Goal: Task Accomplishment & Management: Manage account settings

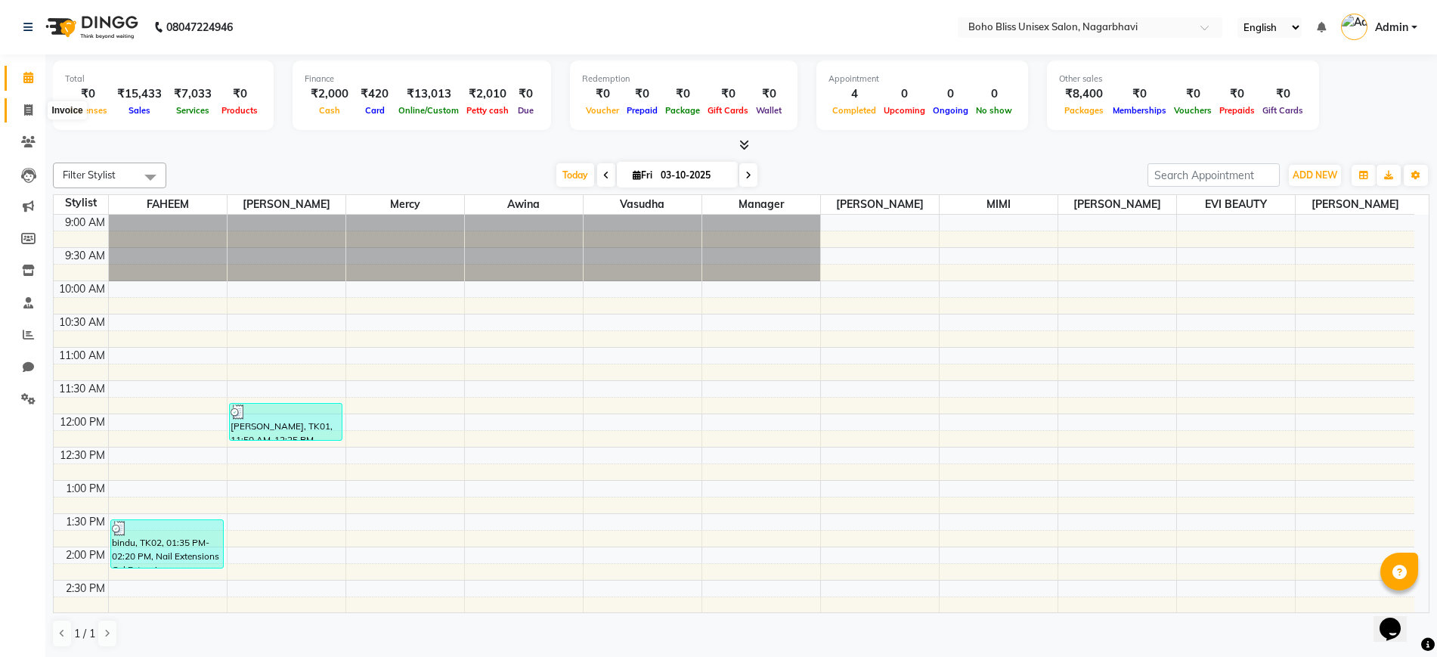
click at [26, 114] on span at bounding box center [28, 110] width 26 height 17
select select "service"
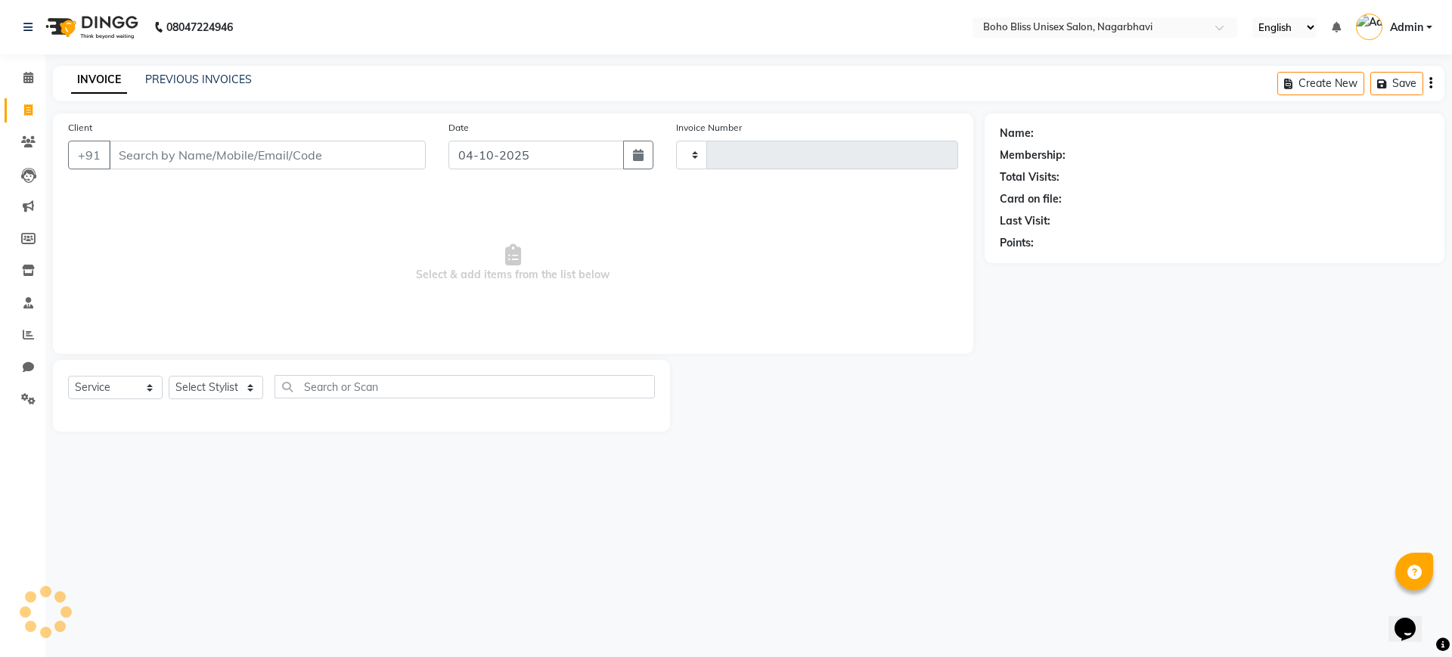
type input "0312"
select select "8370"
click at [33, 70] on span at bounding box center [28, 78] width 26 height 17
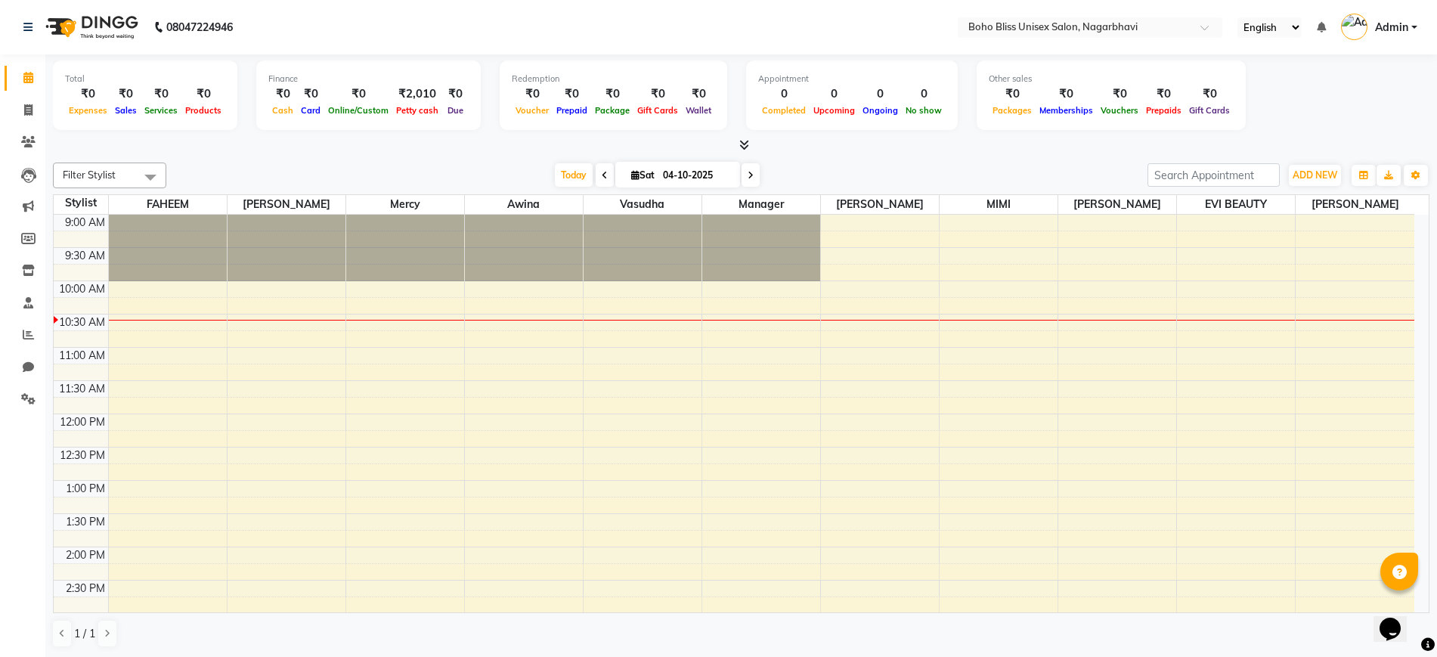
scroll to position [67, 0]
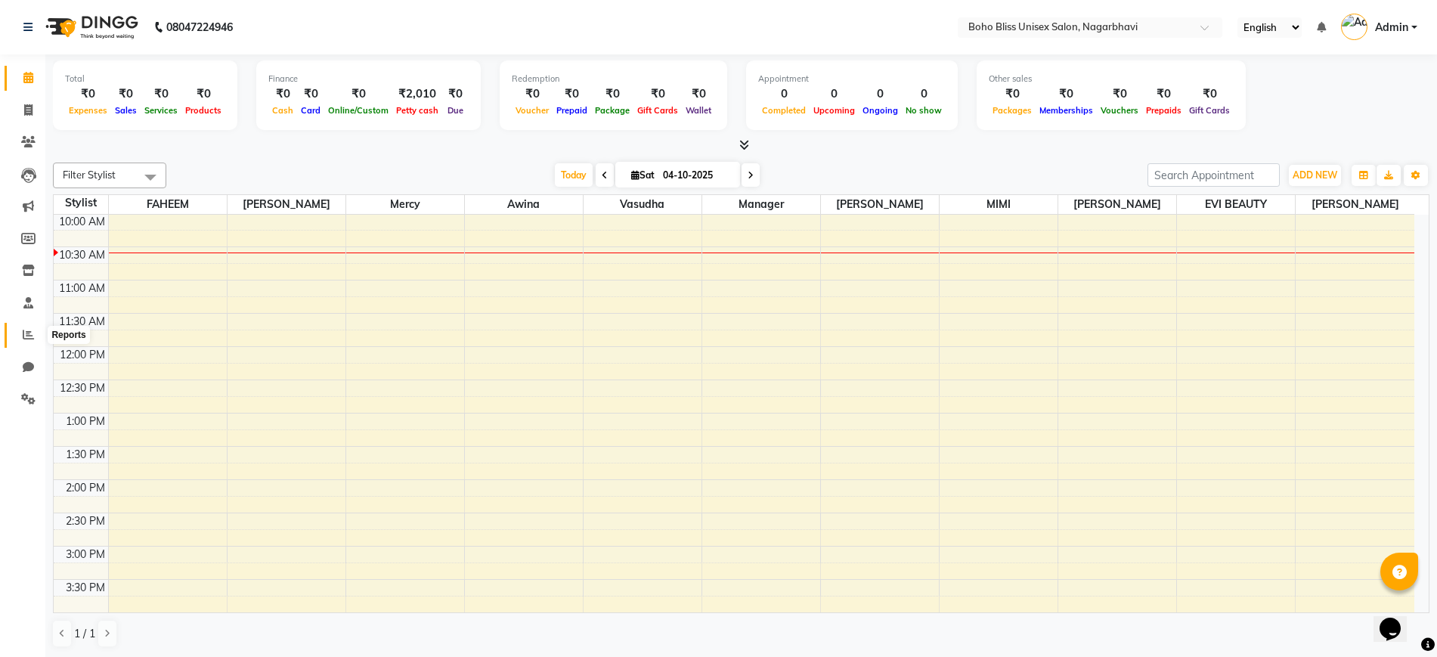
click at [25, 334] on icon at bounding box center [28, 334] width 11 height 11
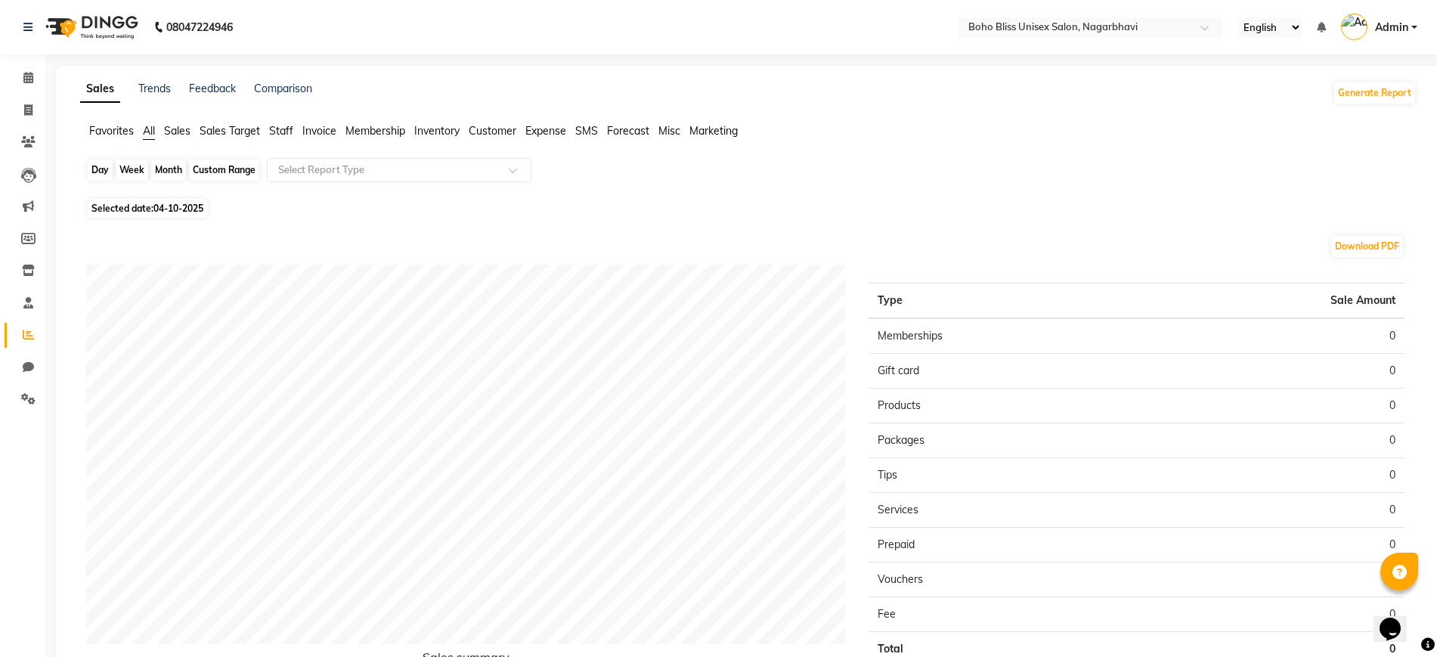
click at [107, 172] on div "Day" at bounding box center [100, 170] width 25 height 21
select select "10"
select select "2025"
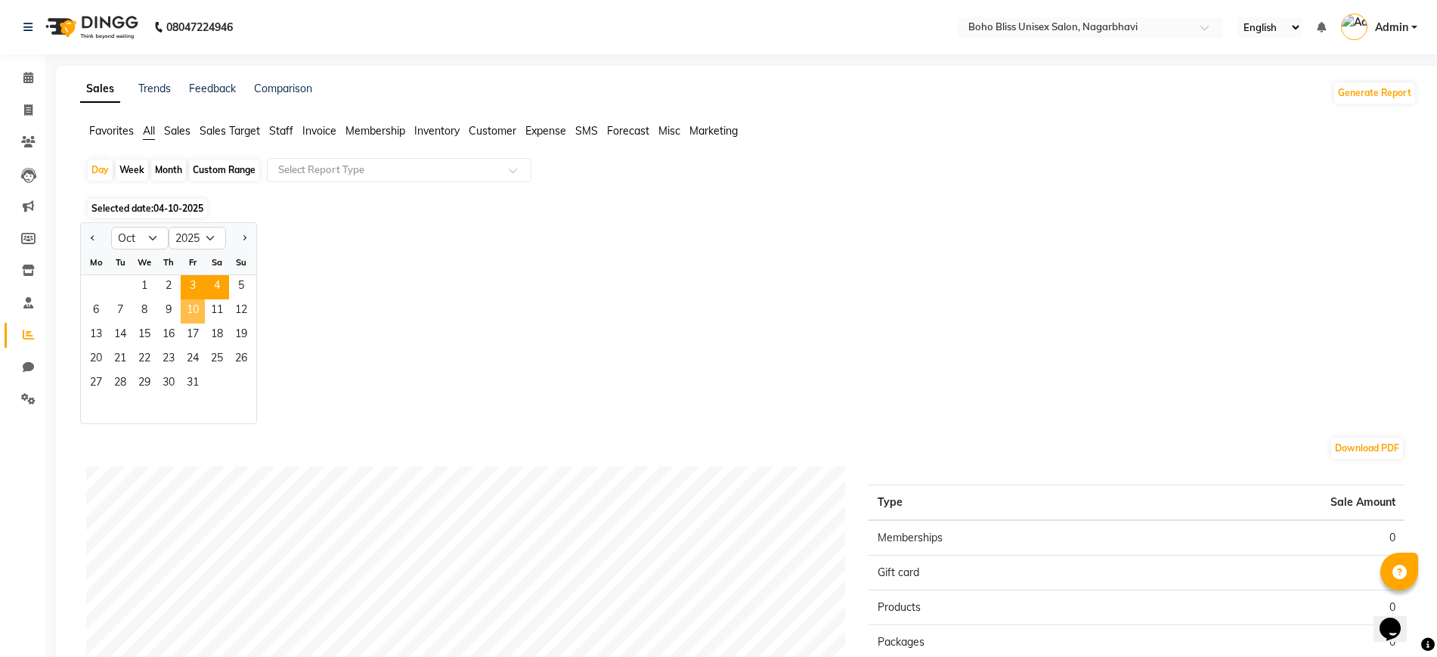
click at [193, 298] on span "3" at bounding box center [193, 287] width 24 height 24
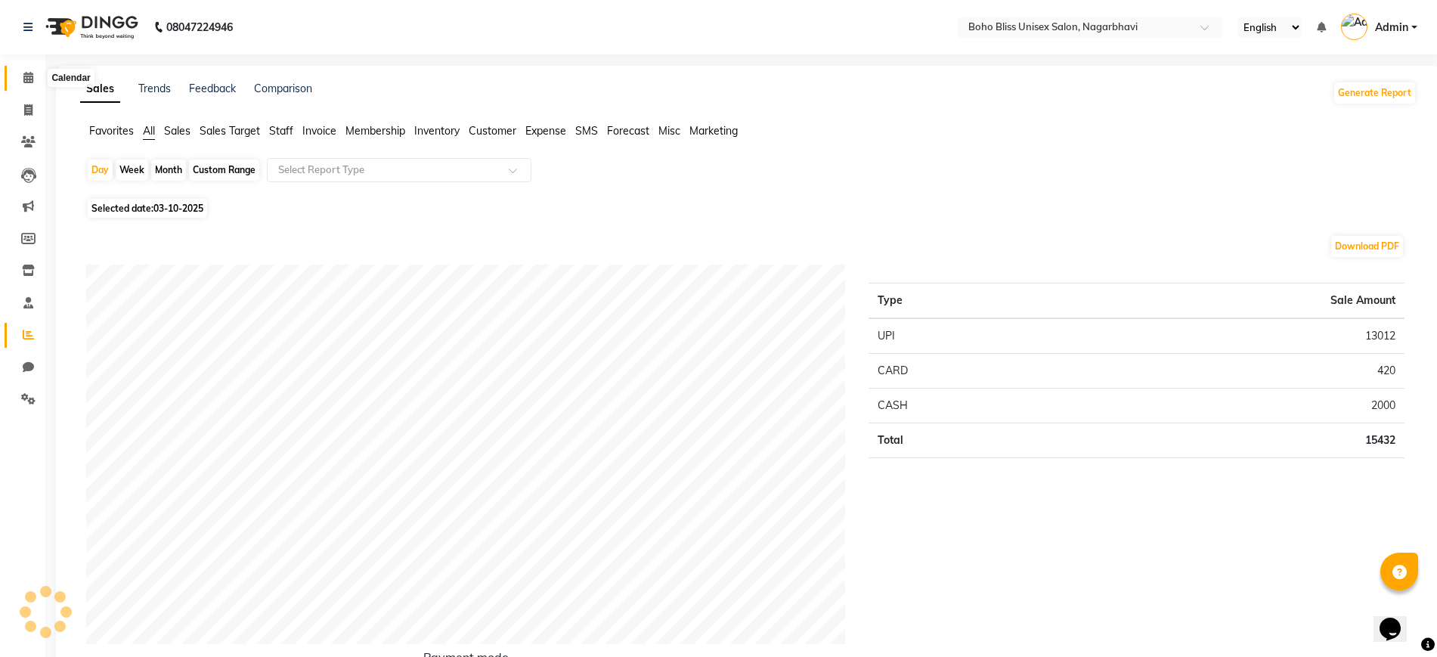
click at [20, 76] on span at bounding box center [28, 78] width 26 height 17
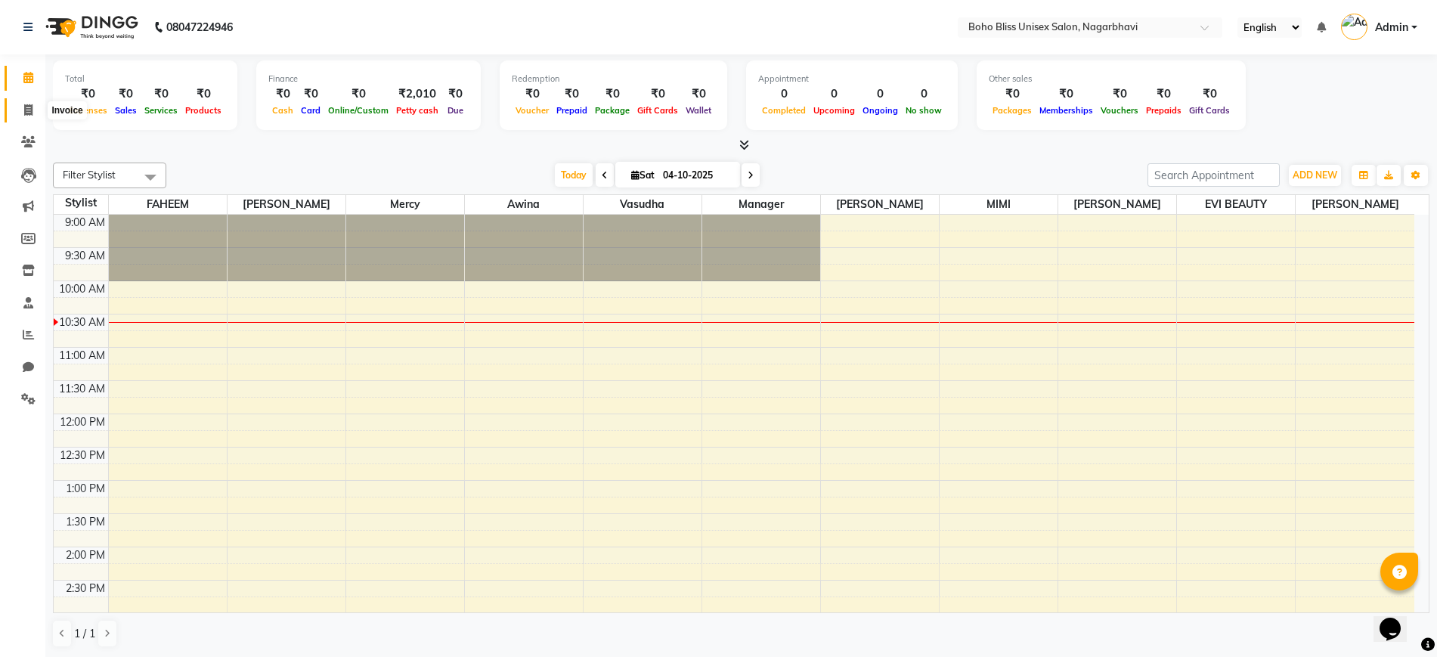
click at [32, 102] on span at bounding box center [28, 110] width 26 height 17
select select "service"
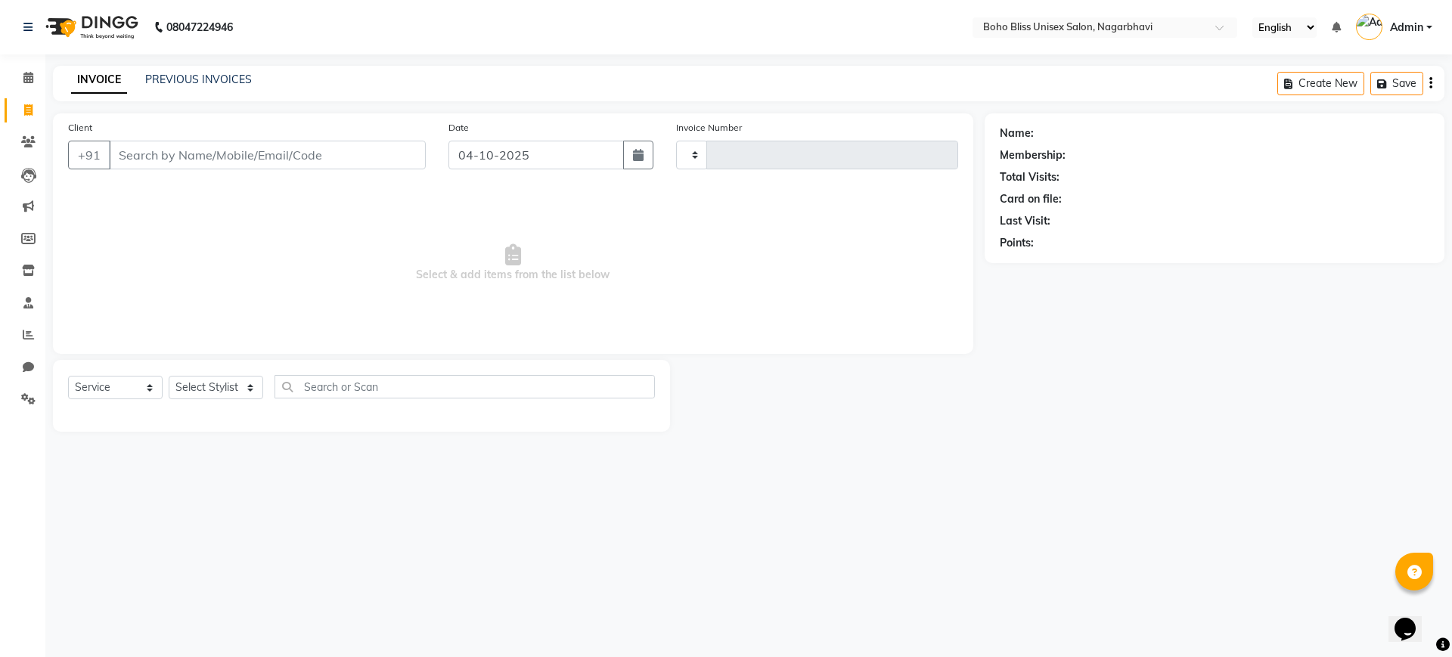
type input "0312"
select select "8370"
click at [206, 70] on div "INVOICE PREVIOUS INVOICES Create New Save Open Invoices" at bounding box center [748, 84] width 1391 height 36
click at [208, 79] on link "PREVIOUS INVOICES" at bounding box center [198, 80] width 107 height 14
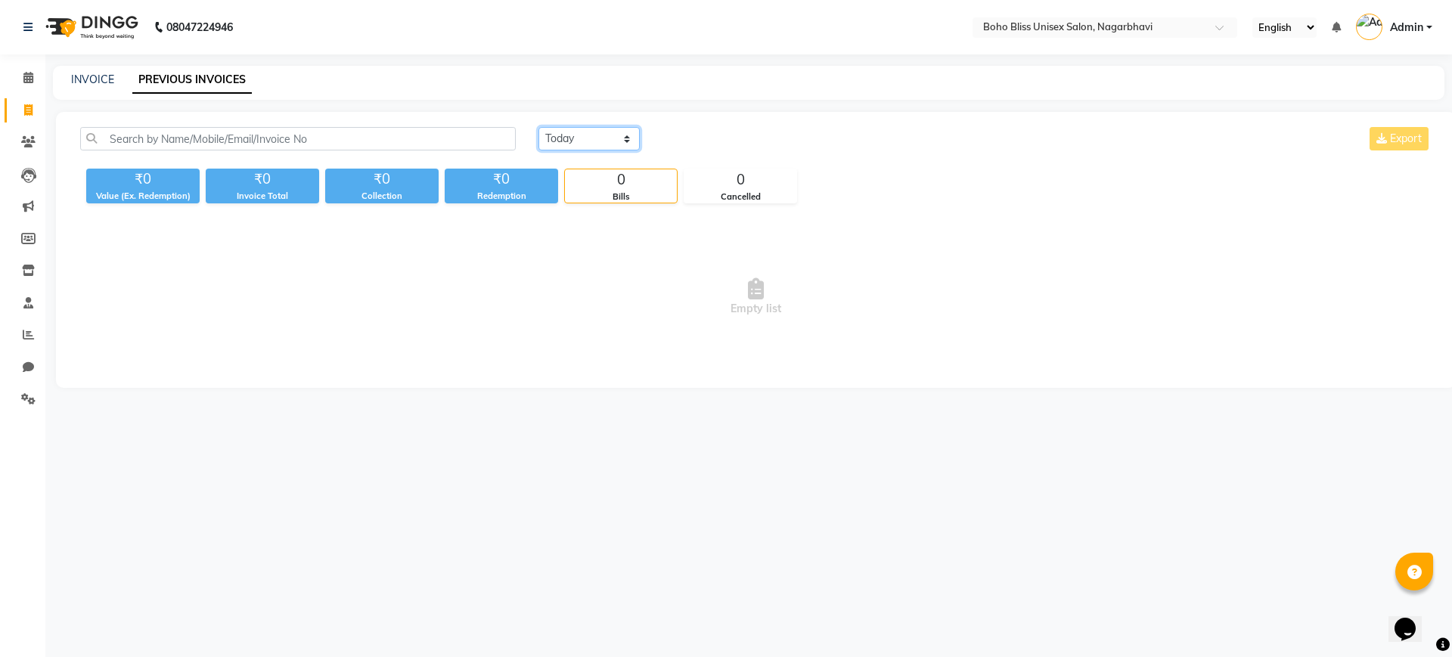
click at [572, 143] on select "Today Yesterday Custom Range" at bounding box center [588, 138] width 101 height 23
select select "yesterday"
click at [538, 127] on select "Today Yesterday Custom Range" at bounding box center [588, 138] width 101 height 23
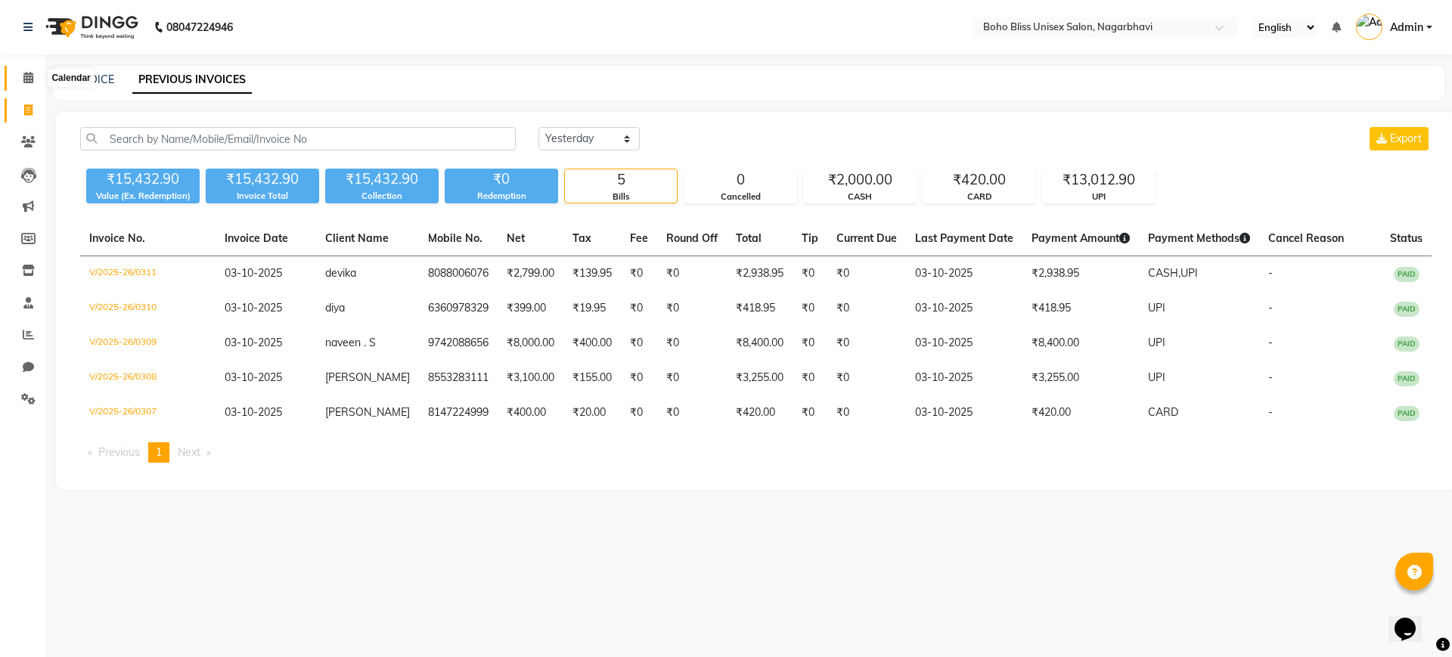
click at [28, 77] on icon at bounding box center [28, 77] width 10 height 11
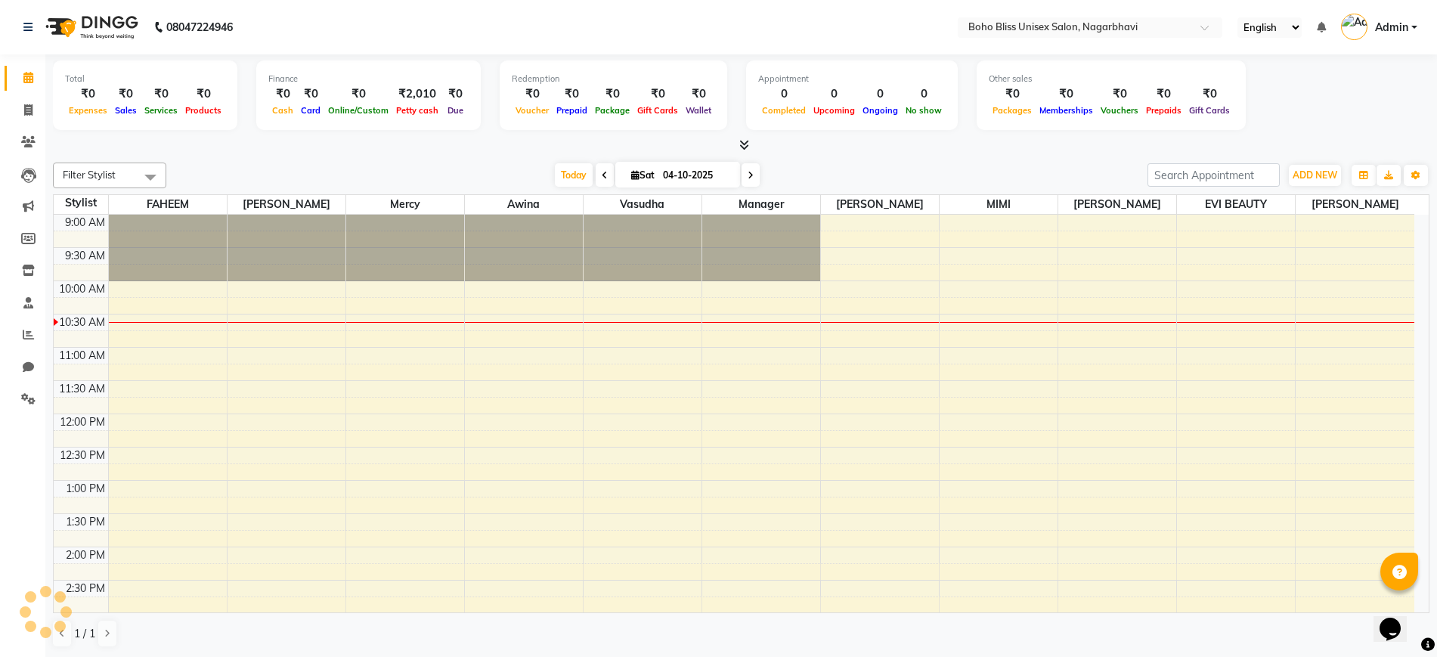
scroll to position [67, 0]
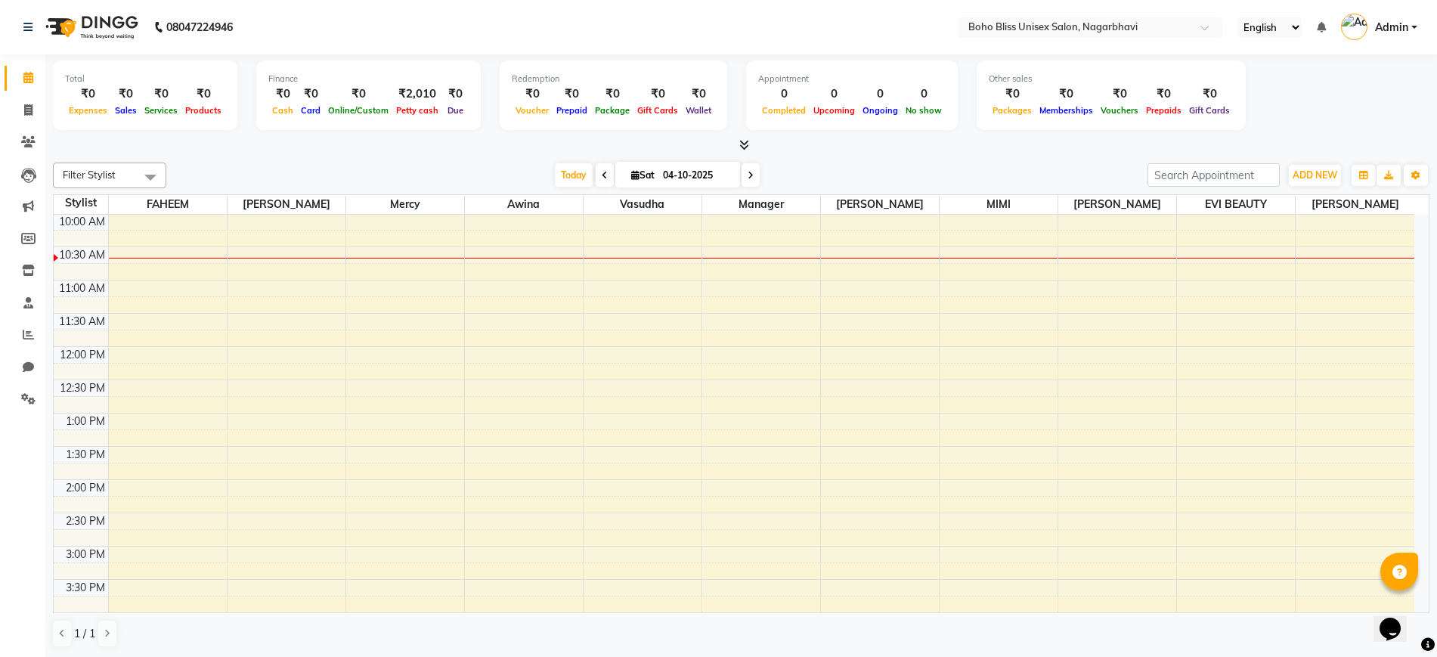
click at [28, 77] on icon at bounding box center [28, 77] width 10 height 11
click at [1319, 169] on span "ADD NEW" at bounding box center [1315, 174] width 45 height 11
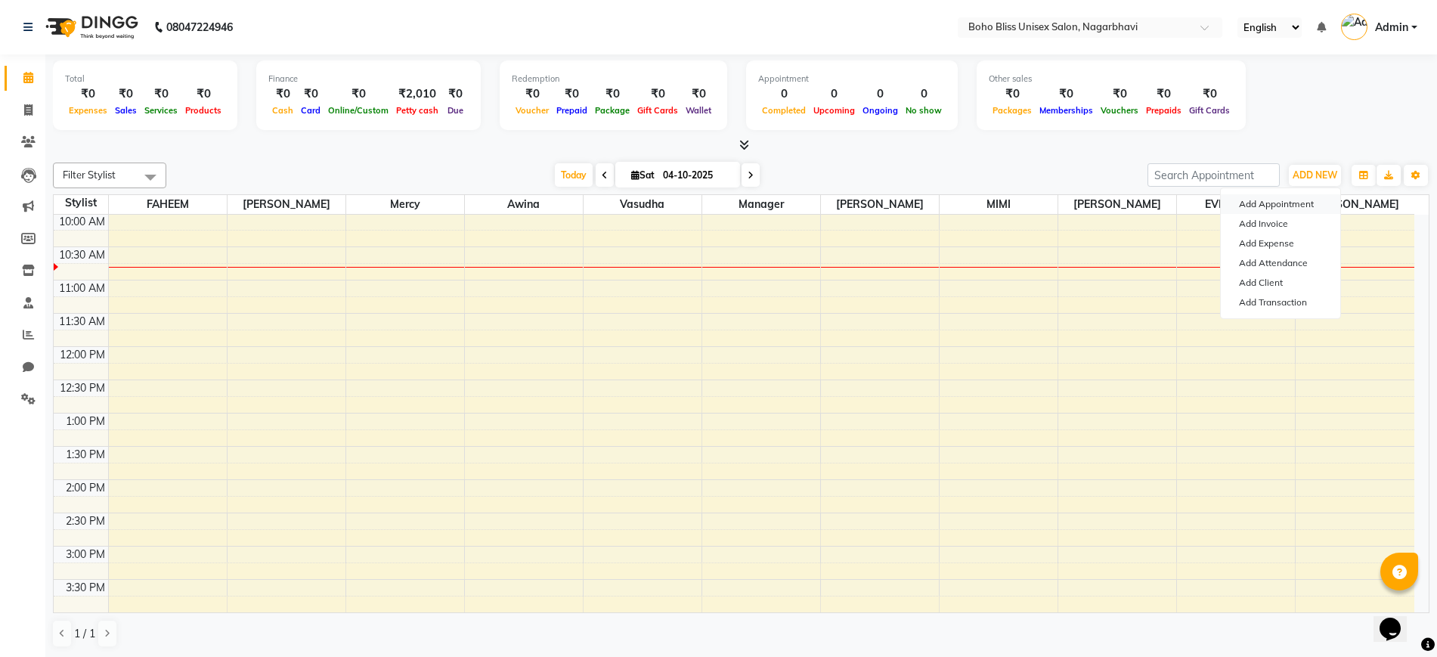
click at [1292, 203] on button "Add Appointment" at bounding box center [1280, 204] width 119 height 20
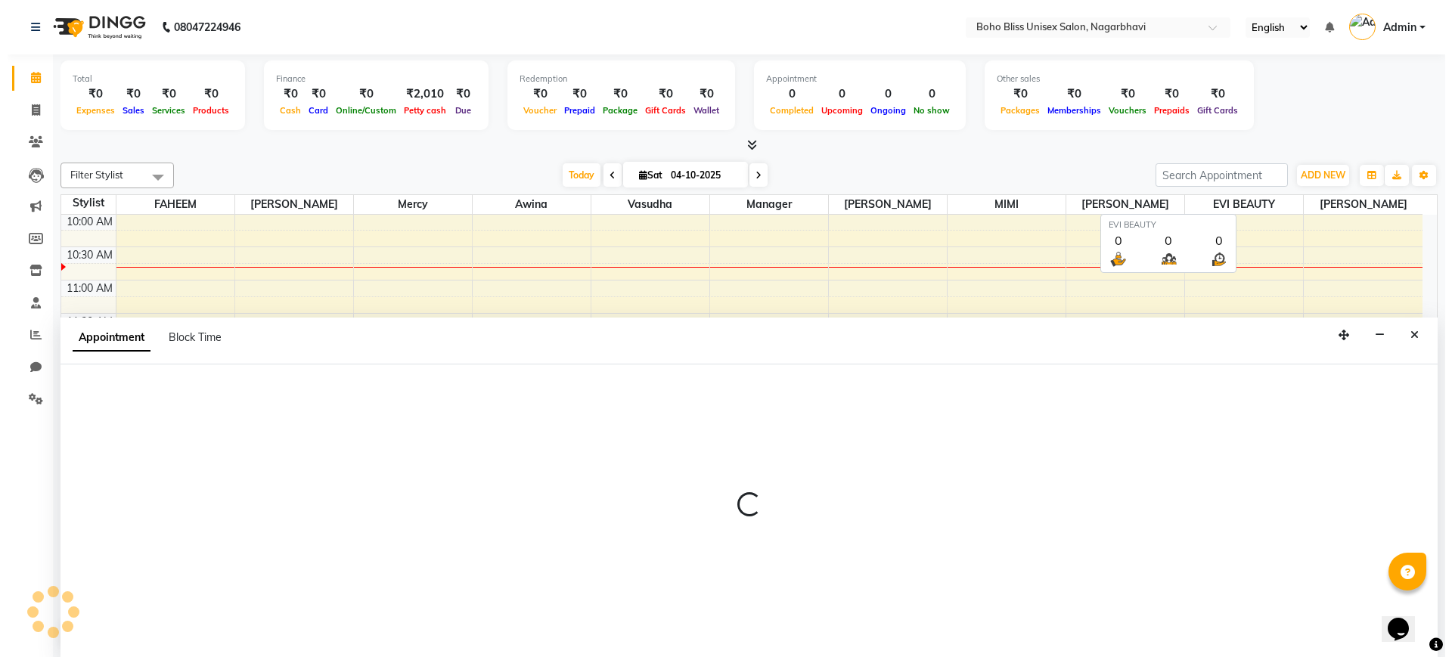
scroll to position [1, 0]
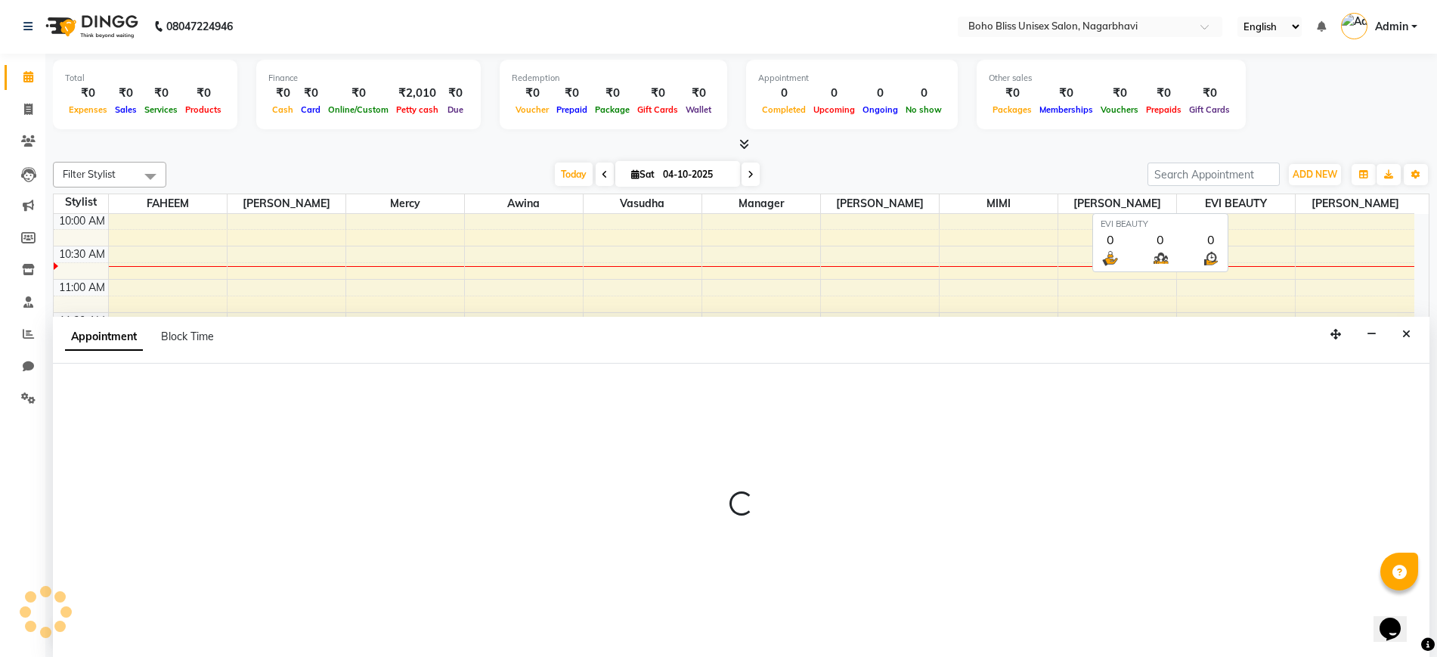
select select "tentative"
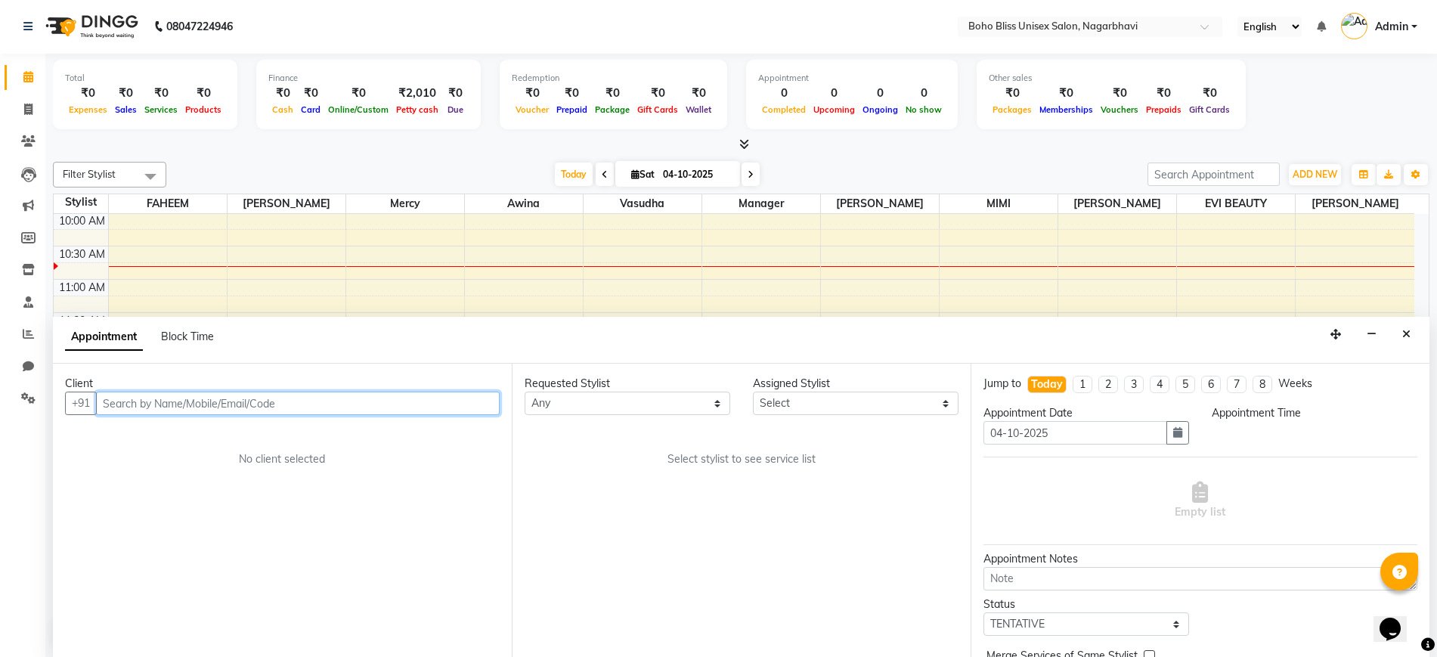
select select "600"
click at [194, 408] on input "text" at bounding box center [298, 403] width 404 height 23
type input "7760108402"
click at [456, 404] on span "Add Client" at bounding box center [468, 403] width 51 height 14
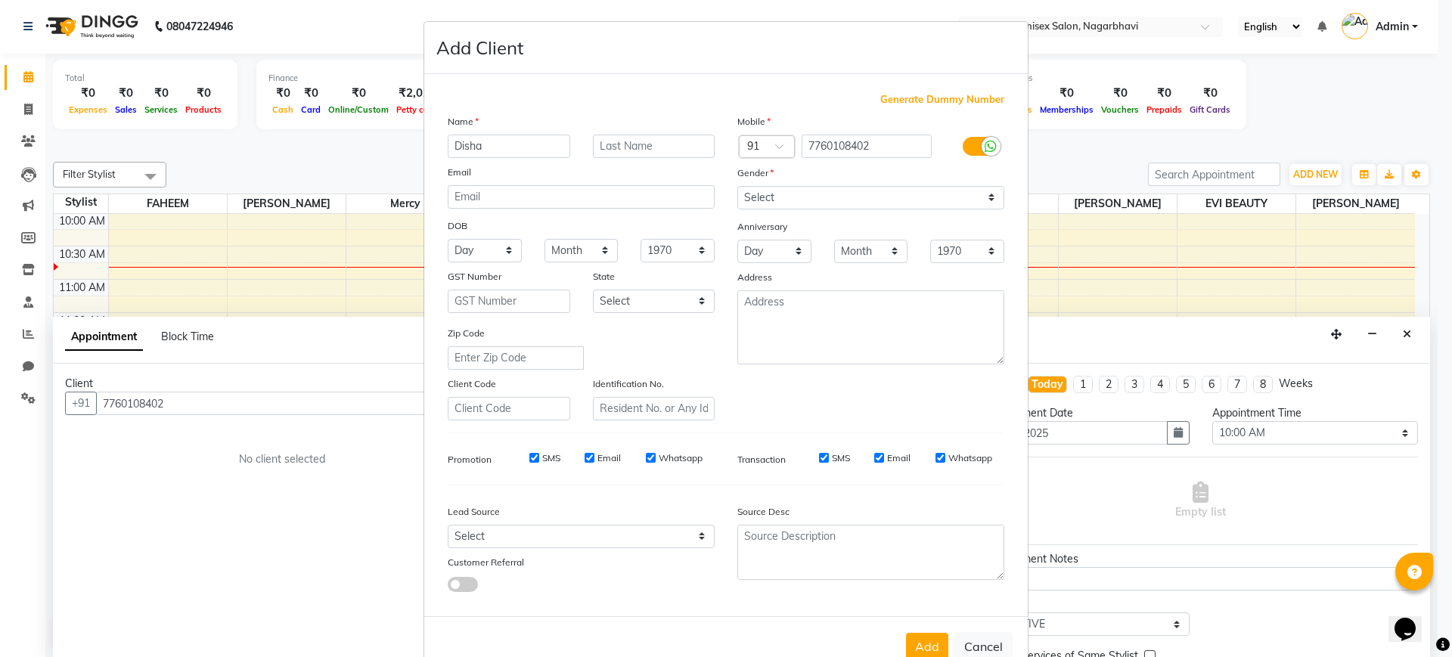
type input "Disha"
click at [772, 197] on select "Select Male Female Other Prefer Not To Say" at bounding box center [870, 197] width 267 height 23
select select "female"
click at [737, 186] on select "Select Male Female Other Prefer Not To Say" at bounding box center [870, 197] width 267 height 23
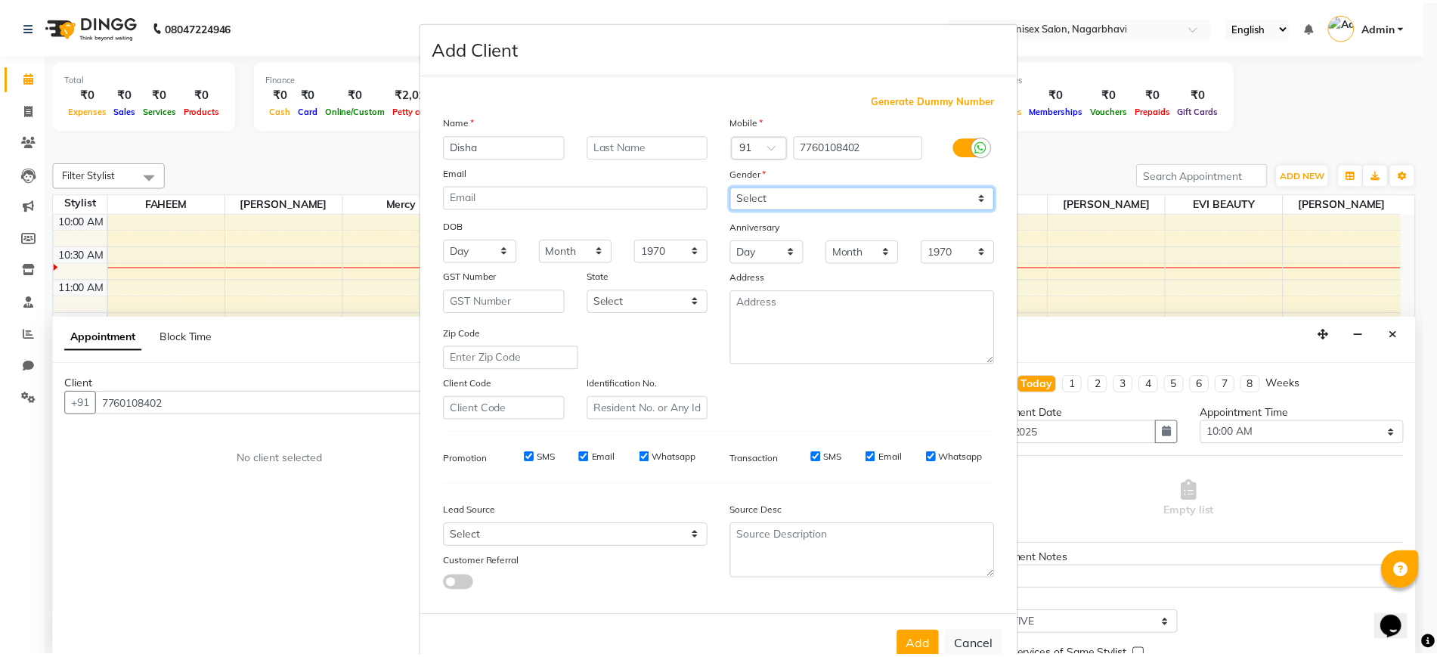
scroll to position [41, 0]
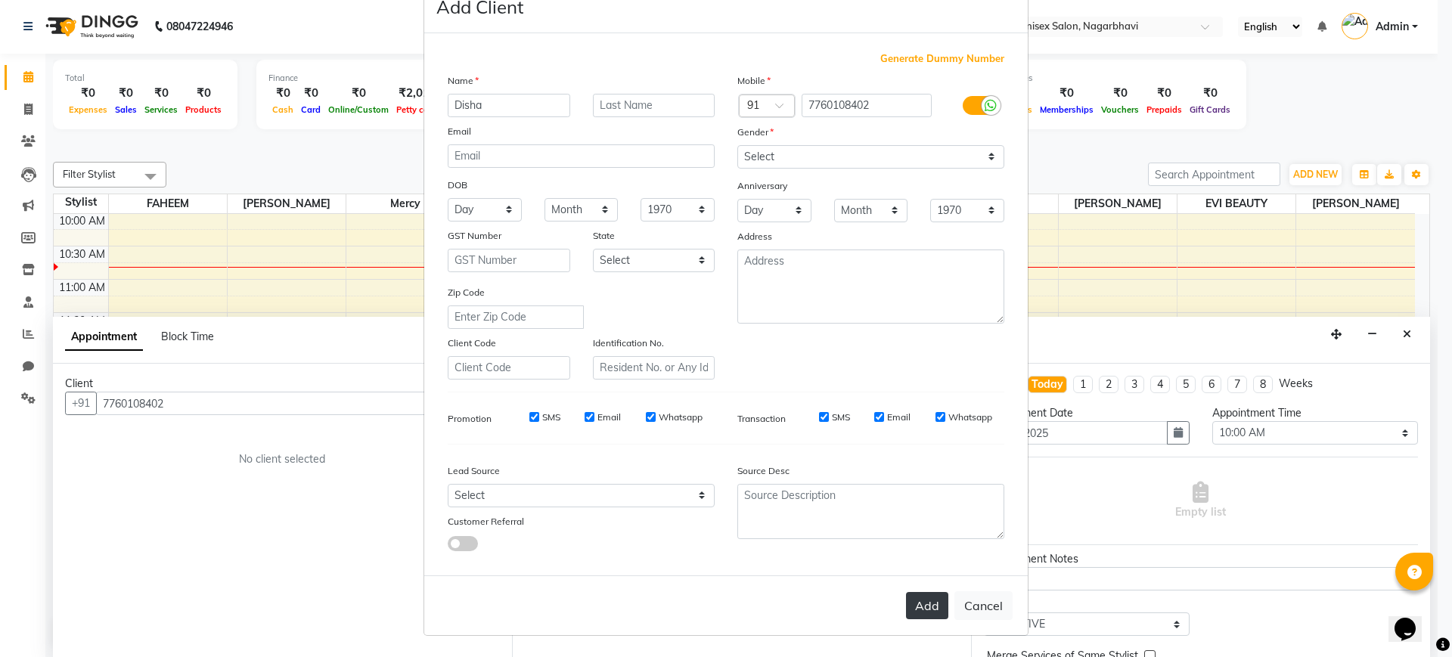
click at [923, 613] on button "Add" at bounding box center [927, 605] width 42 height 27
select select
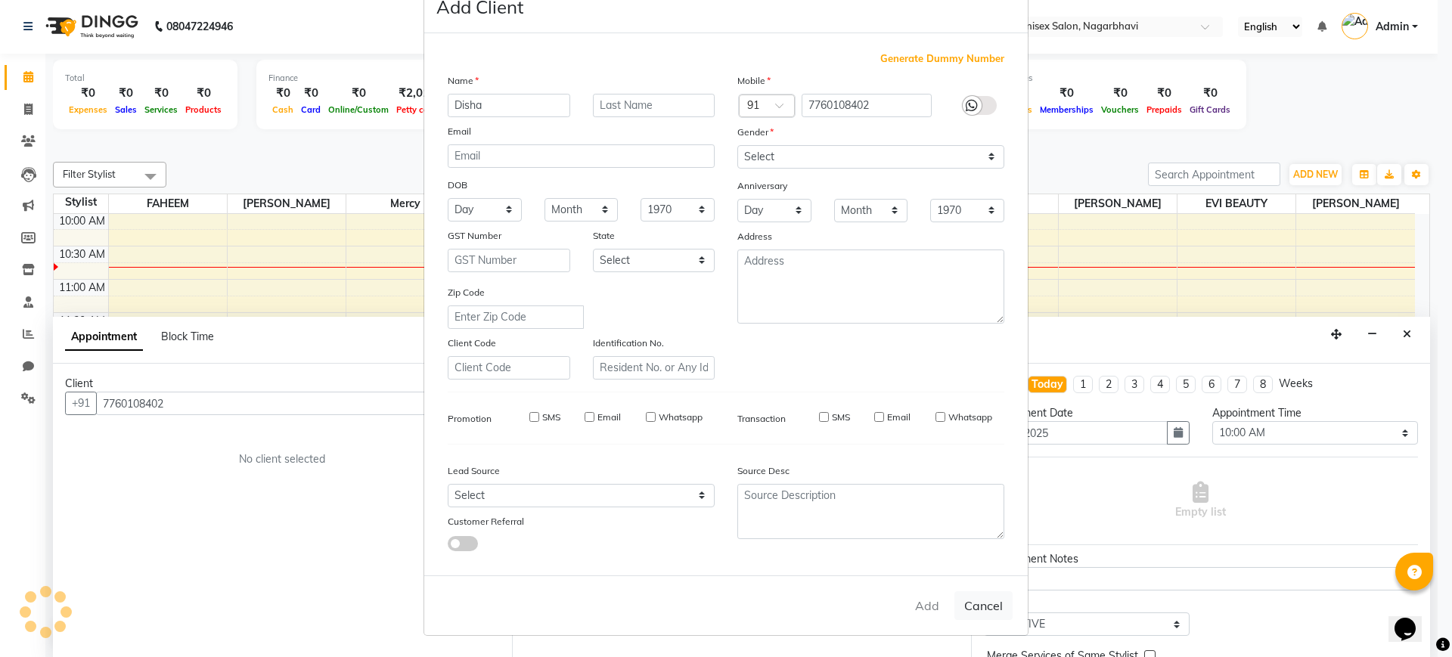
select select
checkbox input "false"
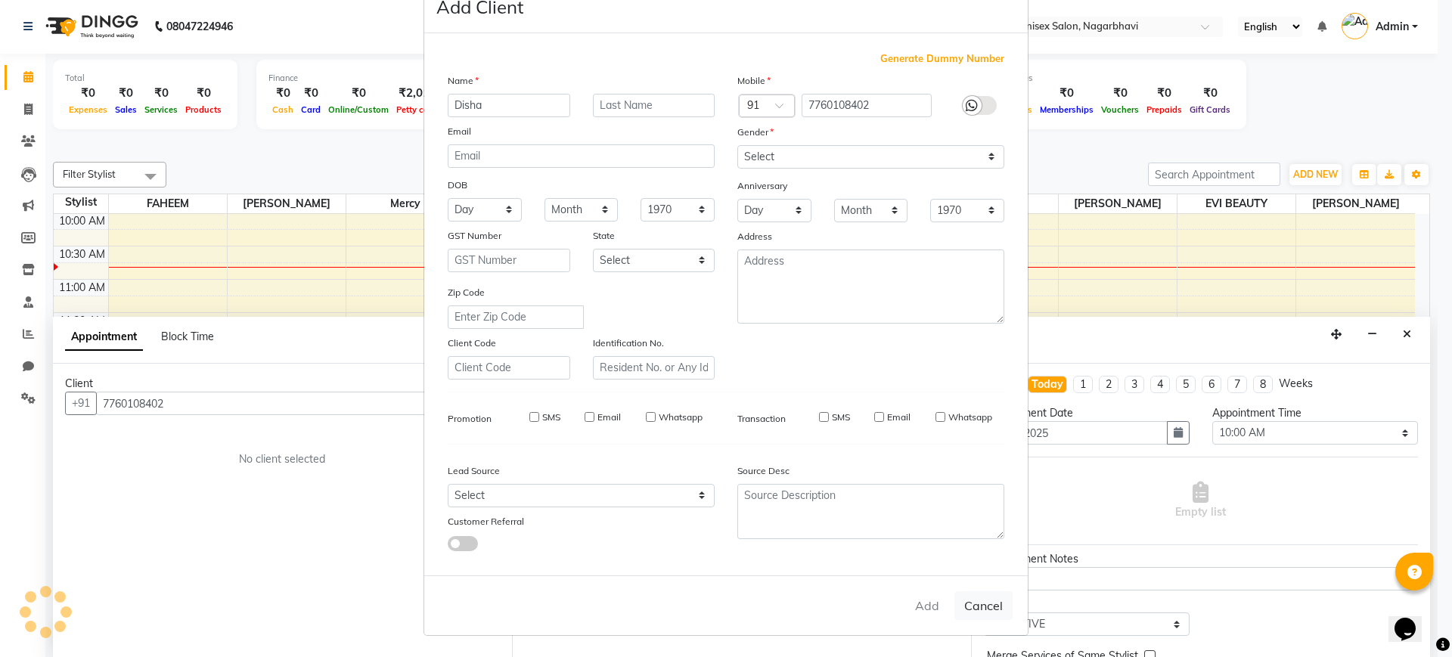
checkbox input "false"
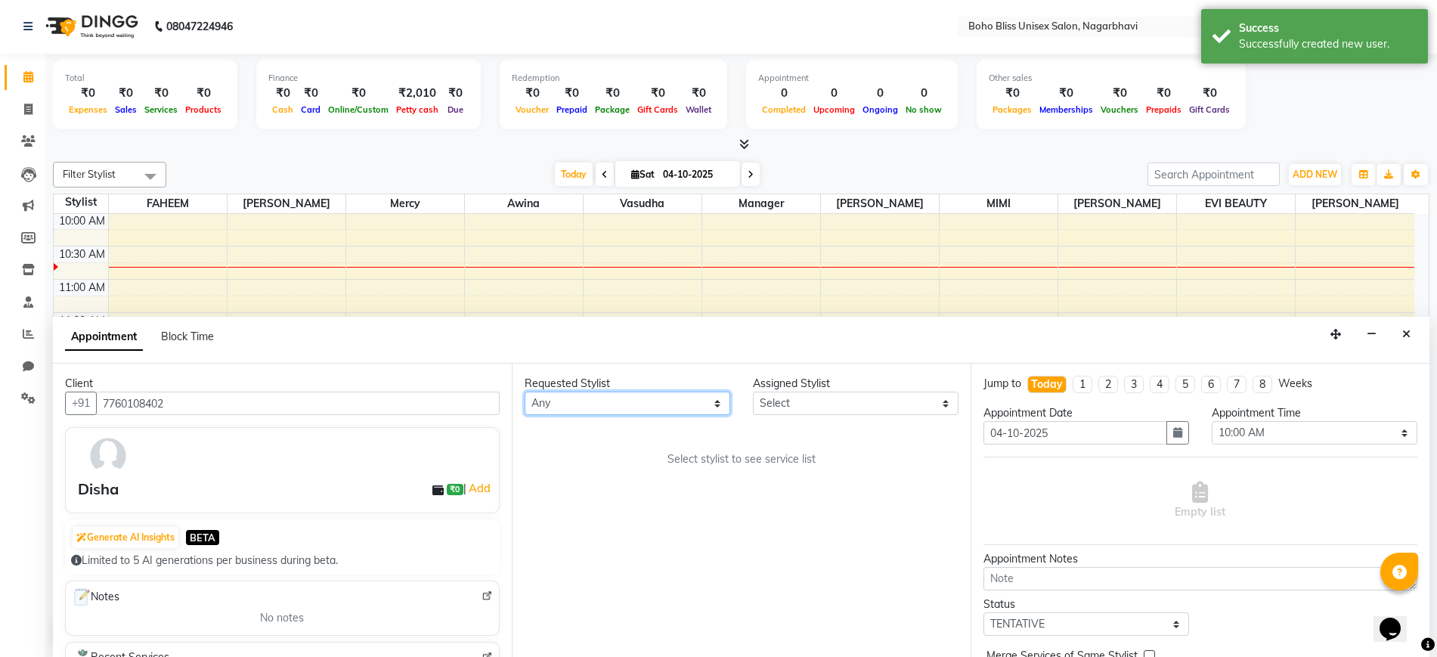
click at [605, 397] on select "Any Ali Khan Awina EVI BEAUTY FAHEEM HARRY KIM Manager Mercy MIMI Subhan ali Va…" at bounding box center [628, 403] width 206 height 23
select select "81086"
click at [525, 392] on select "Any Ali Khan Awina EVI BEAUTY FAHEEM HARRY KIM Manager Mercy MIMI Subhan ali Va…" at bounding box center [628, 403] width 206 height 23
select select "81086"
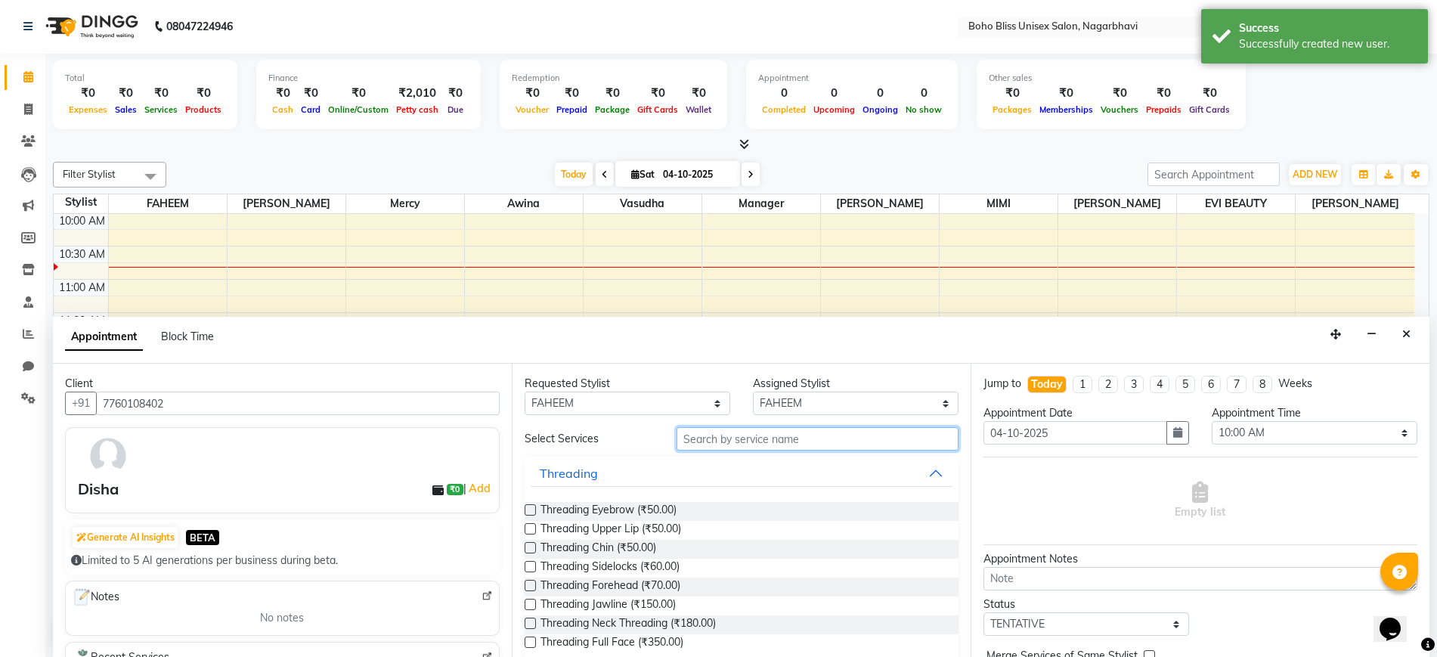
click at [737, 443] on input "text" at bounding box center [818, 438] width 282 height 23
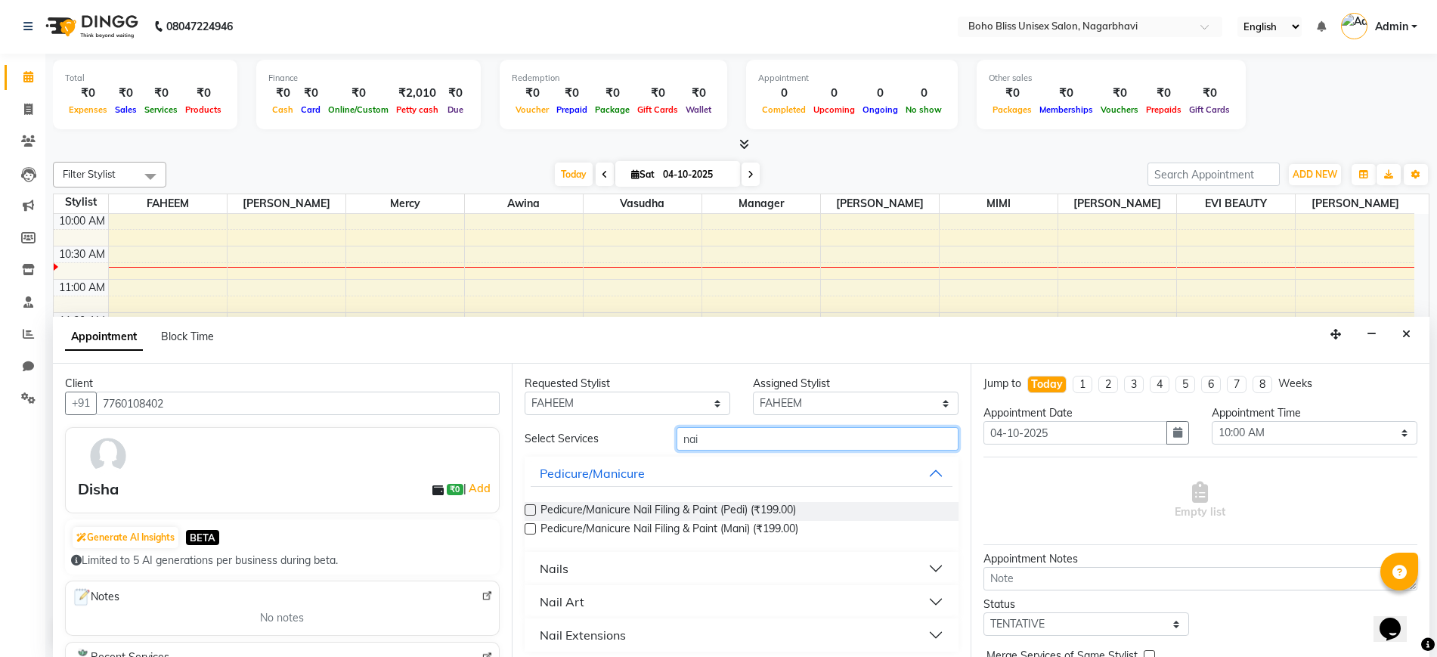
type input "nai"
click at [643, 643] on button "Nail Extensions" at bounding box center [742, 634] width 422 height 27
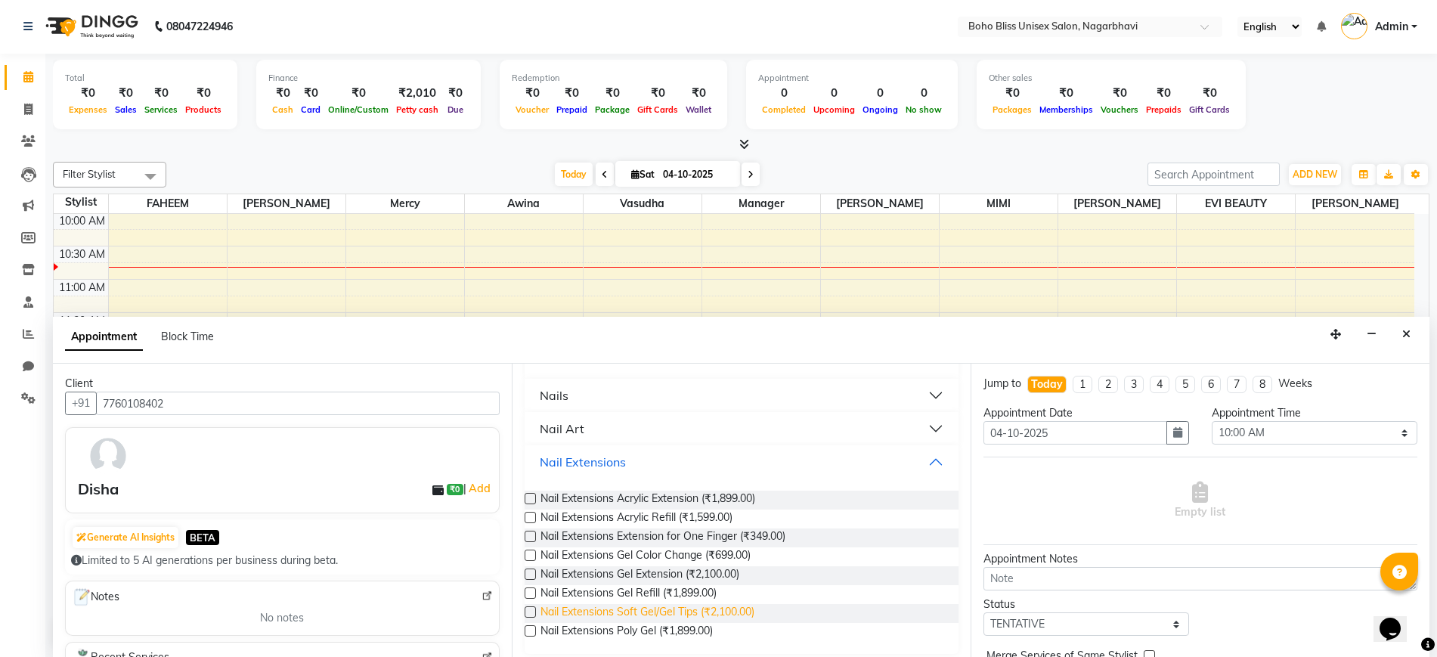
scroll to position [182, 0]
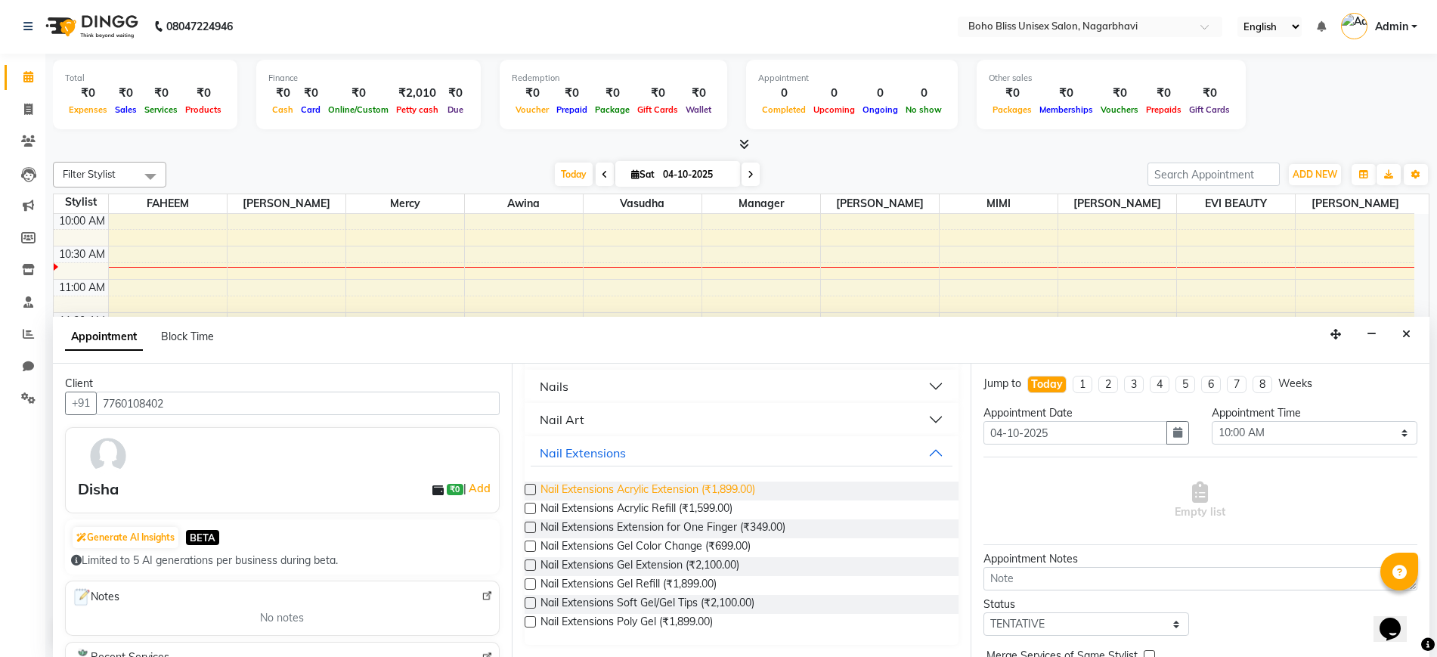
click at [737, 489] on span "Nail Extensions Acrylic Extension (₹1,899.00)" at bounding box center [648, 491] width 215 height 19
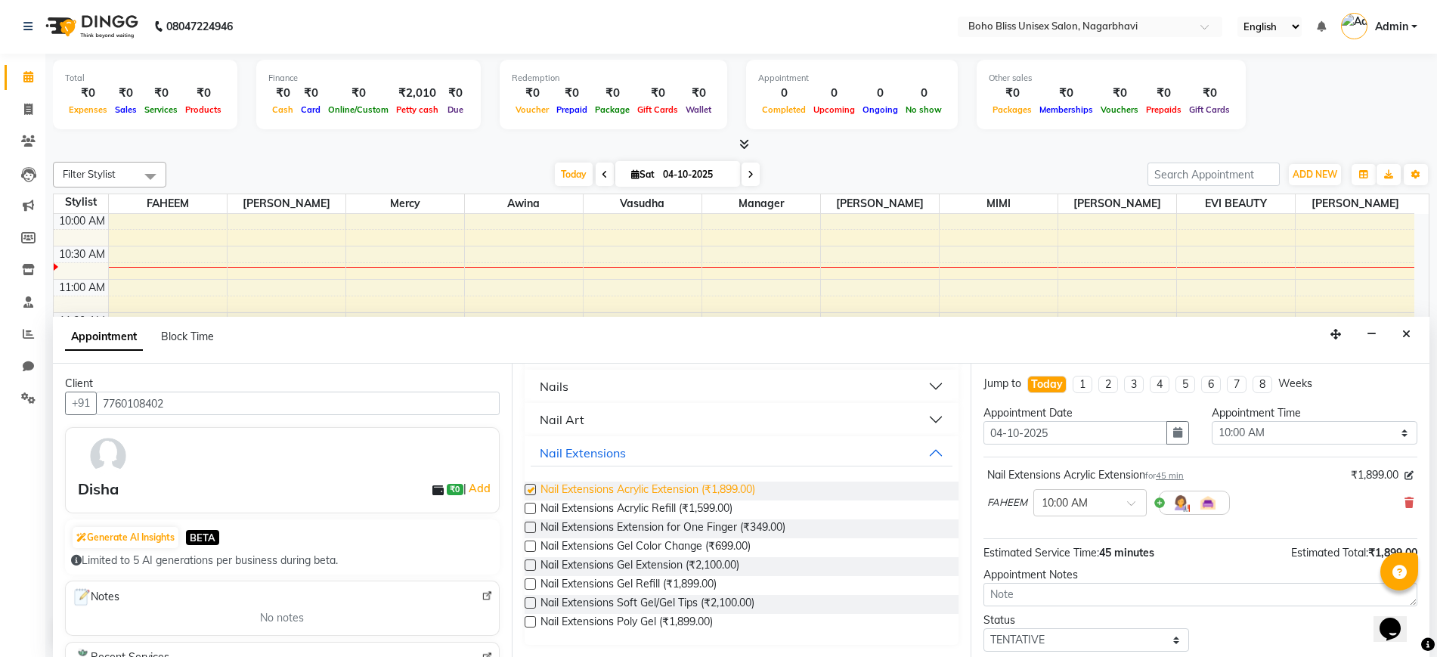
checkbox input "false"
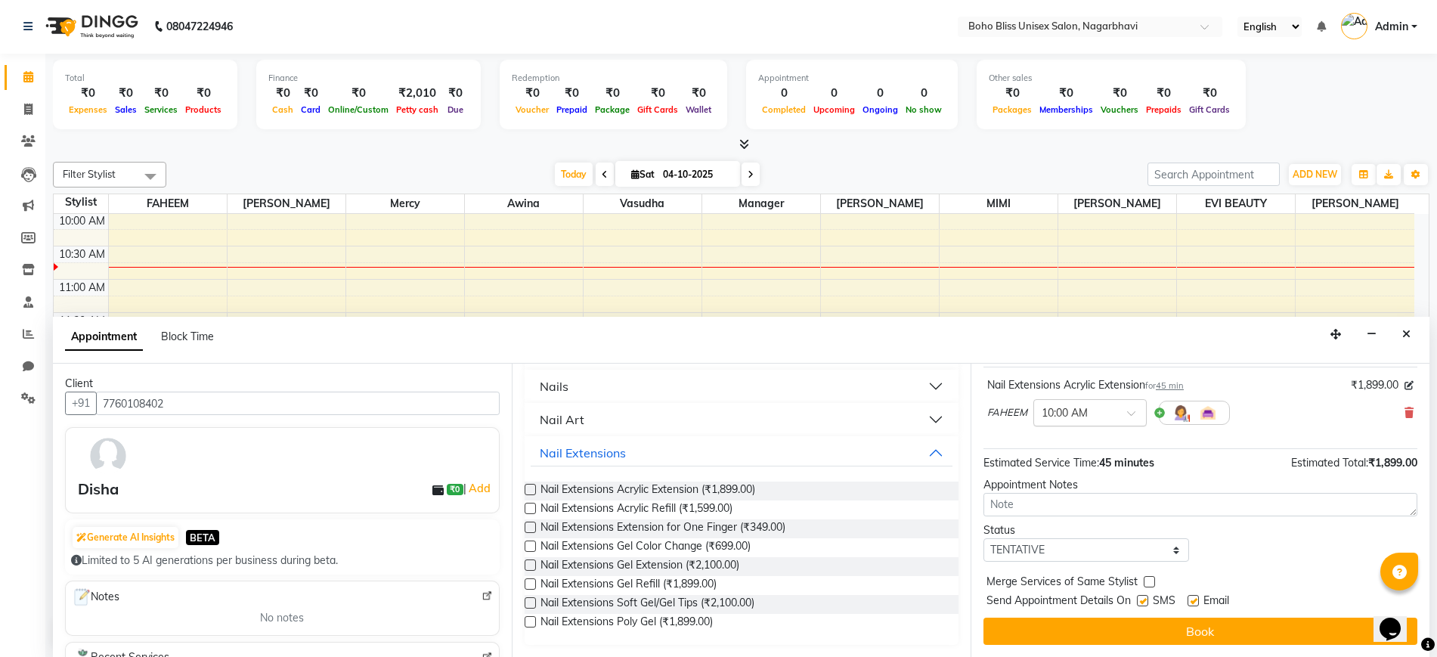
click at [1090, 411] on input "text" at bounding box center [1075, 412] width 67 height 16
click at [1079, 531] on div "12:30 PM" at bounding box center [1090, 531] width 112 height 28
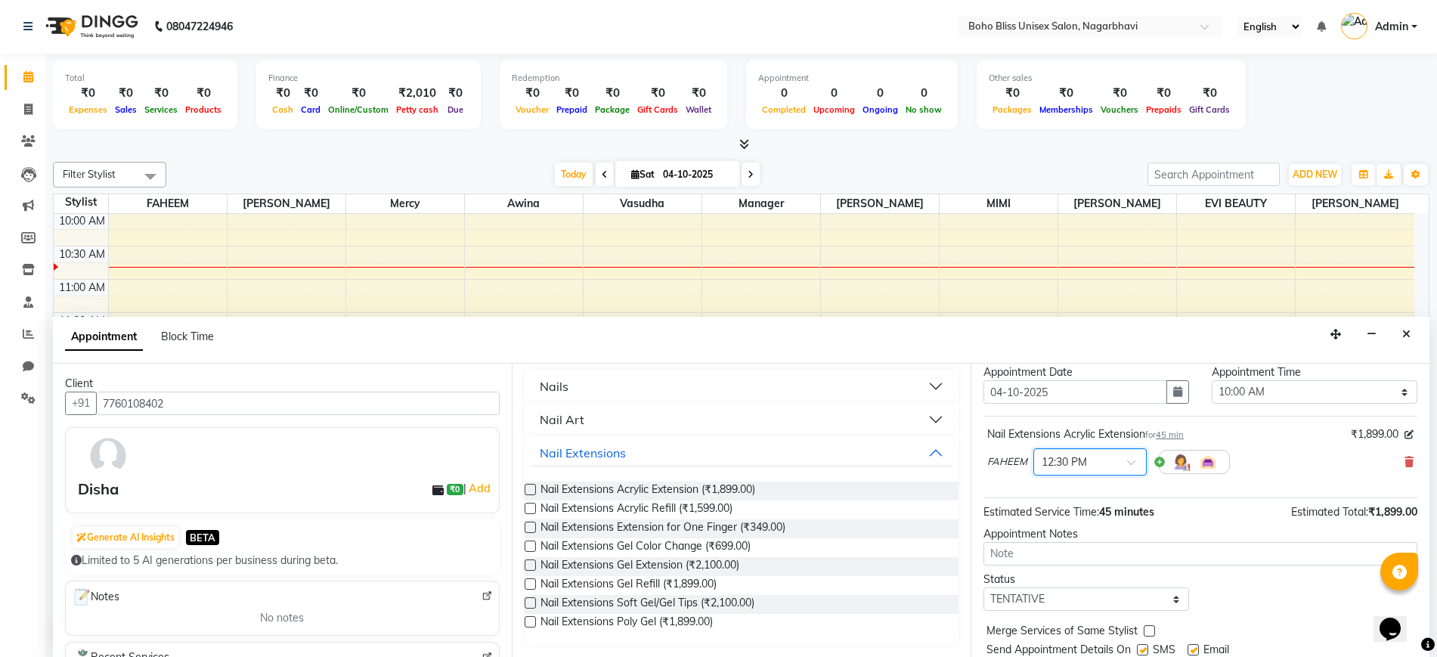
scroll to position [0, 0]
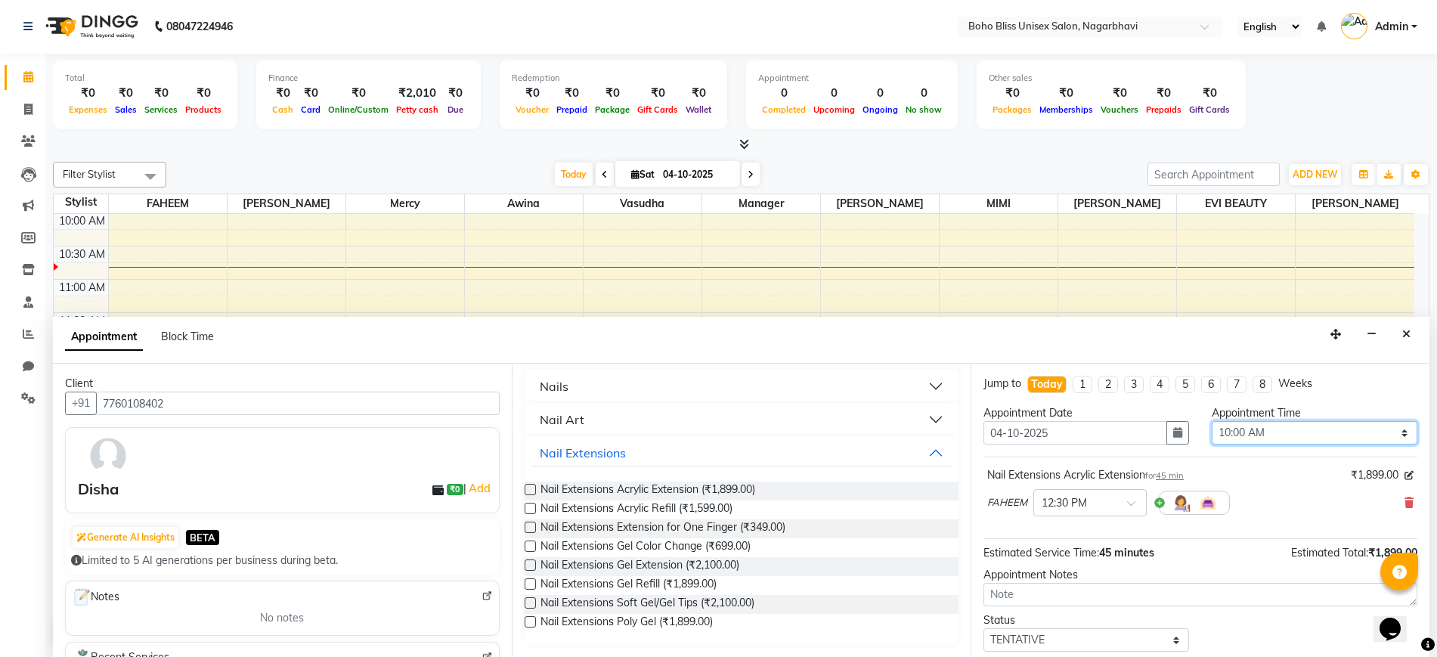
click at [1270, 423] on select "Select 10:00 AM 10:15 AM 10:30 AM 10:45 AM 11:00 AM 11:15 AM 11:30 AM 11:45 AM …" at bounding box center [1315, 432] width 206 height 23
select select "750"
click at [1212, 421] on select "Select 10:00 AM 10:15 AM 10:30 AM 10:45 AM 11:00 AM 11:15 AM 11:30 AM 11:45 AM …" at bounding box center [1315, 432] width 206 height 23
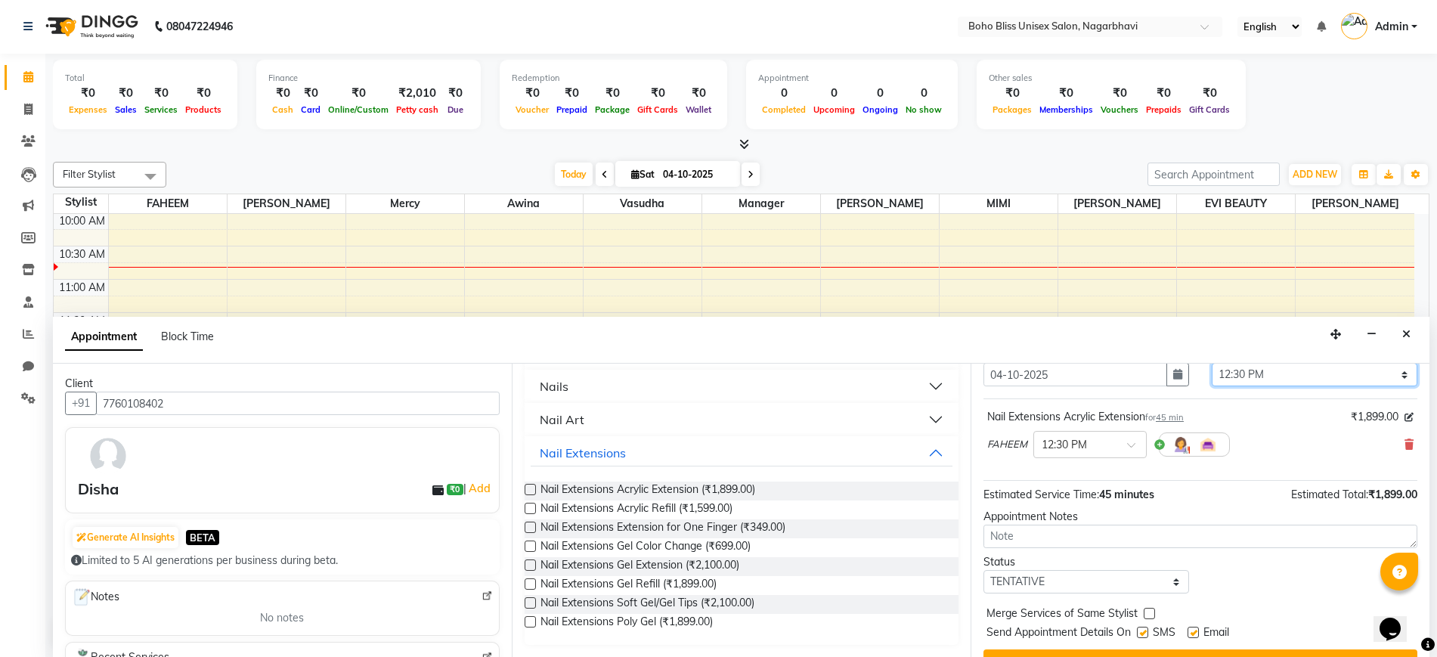
scroll to position [90, 0]
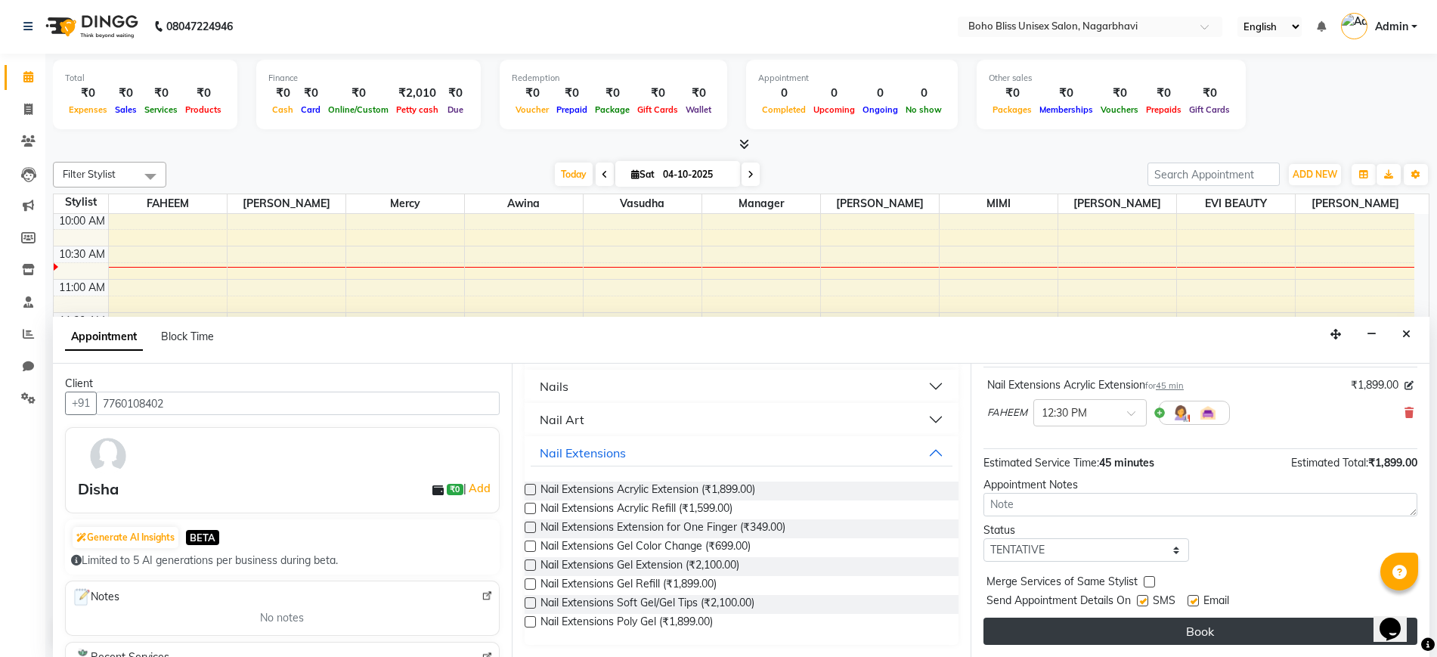
click at [1129, 631] on button "Book" at bounding box center [1201, 631] width 434 height 27
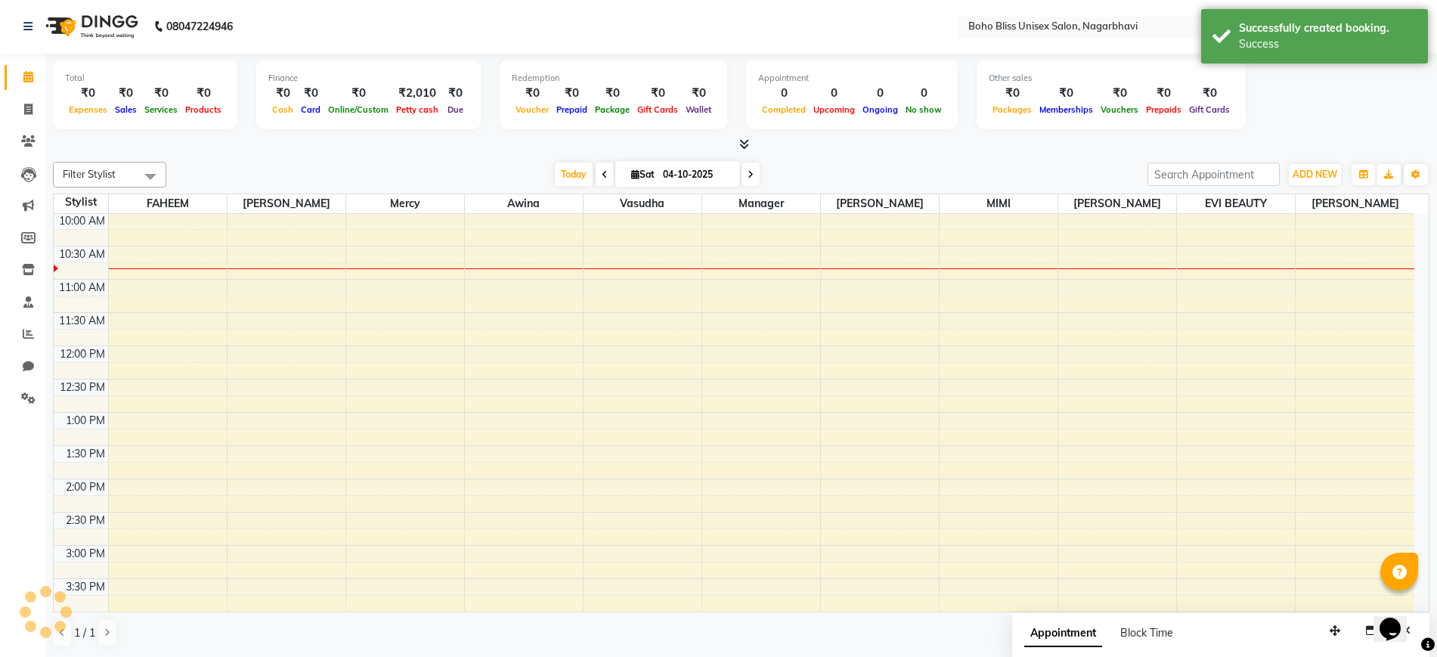
scroll to position [0, 0]
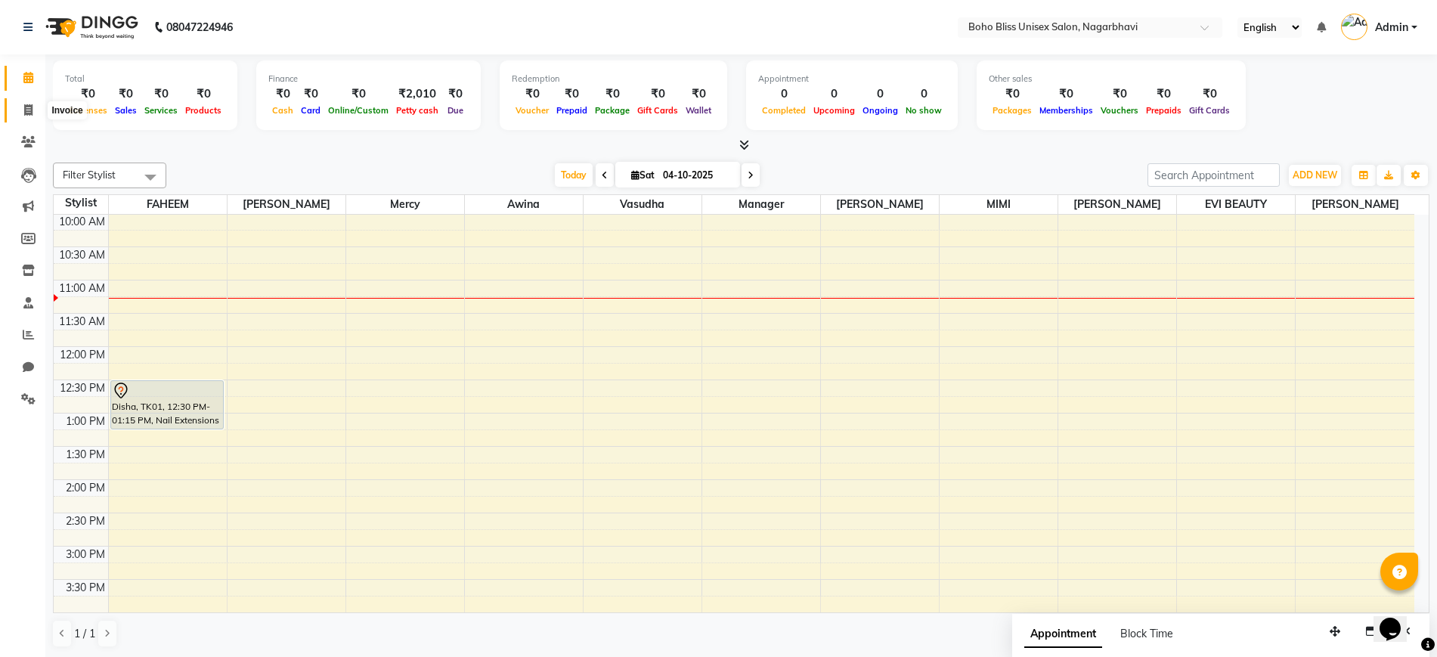
click at [30, 113] on icon at bounding box center [28, 109] width 8 height 11
select select "service"
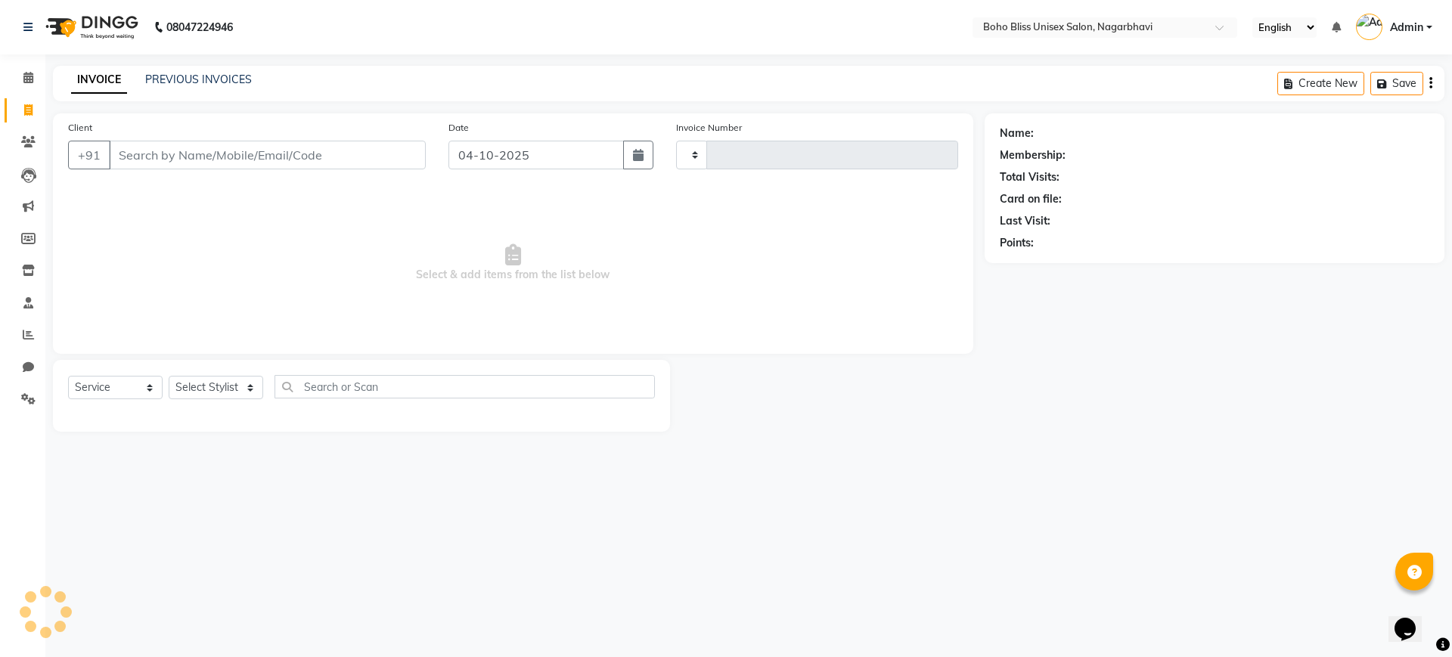
type input "0312"
select select "8370"
click at [179, 74] on link "PREVIOUS INVOICES" at bounding box center [198, 80] width 107 height 14
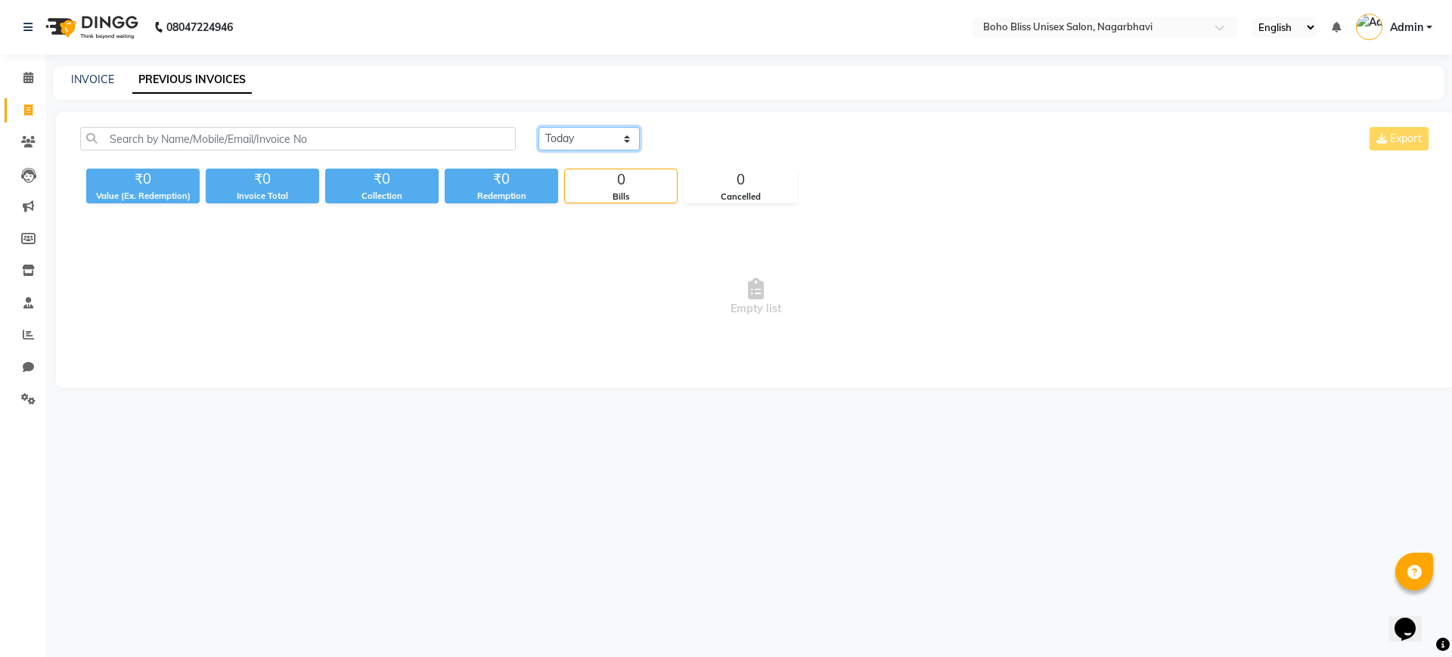
click at [586, 130] on select "Today Yesterday Custom Range" at bounding box center [588, 138] width 101 height 23
click at [538, 127] on select "Today Yesterday Custom Range" at bounding box center [588, 138] width 101 height 23
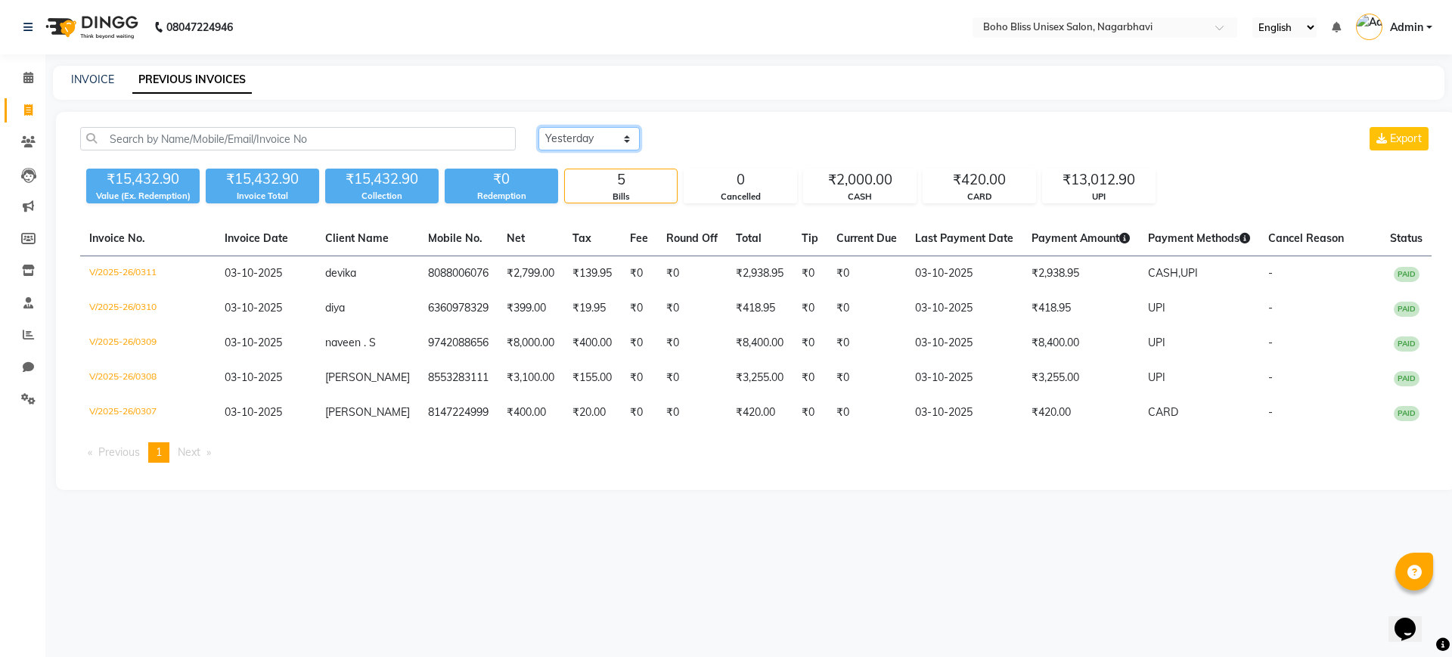
click at [582, 141] on select "Today Yesterday Custom Range" at bounding box center [588, 138] width 101 height 23
select select "range"
click at [538, 127] on select "Today Yesterday Custom Range" at bounding box center [588, 138] width 101 height 23
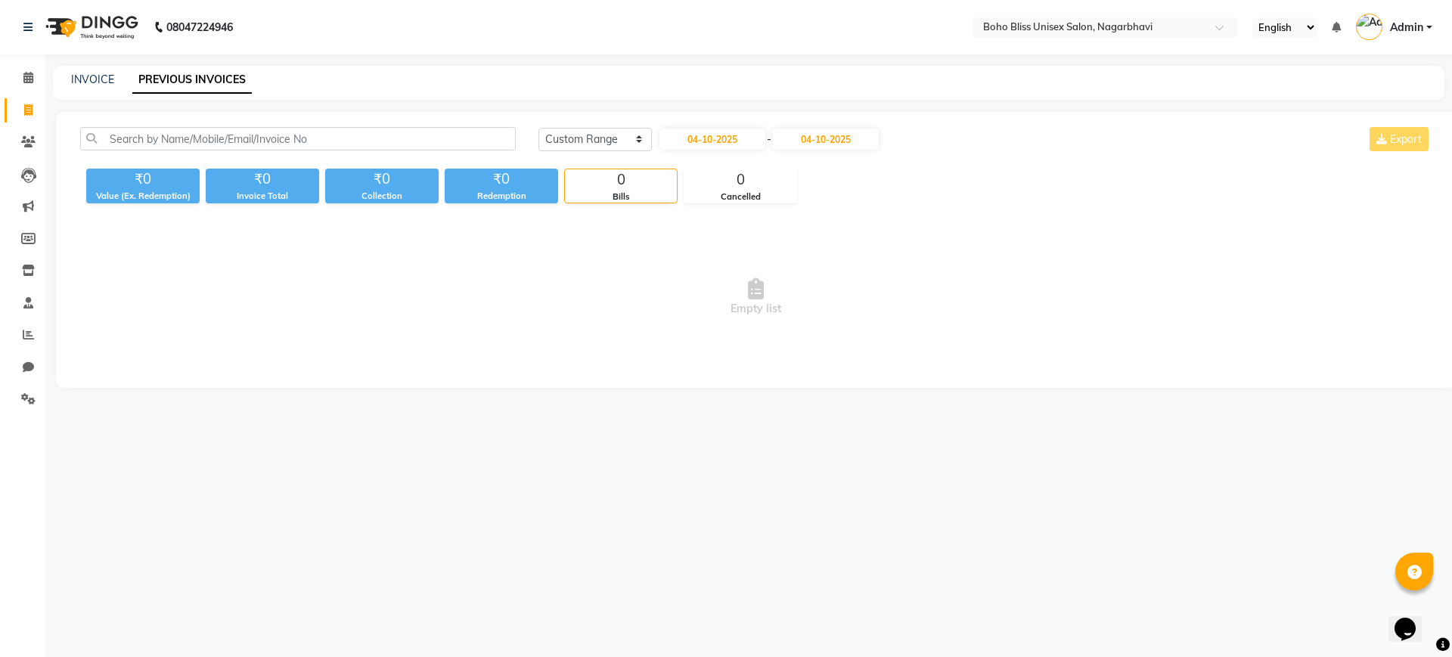
click at [729, 119] on div "Today Yesterday Custom Range 04-10-2025 - 04-10-2025 Export ₹0 Value (Ex. Redem…" at bounding box center [755, 250] width 1399 height 276
click at [719, 138] on input "04-10-2025" at bounding box center [712, 139] width 106 height 21
select select "10"
select select "2025"
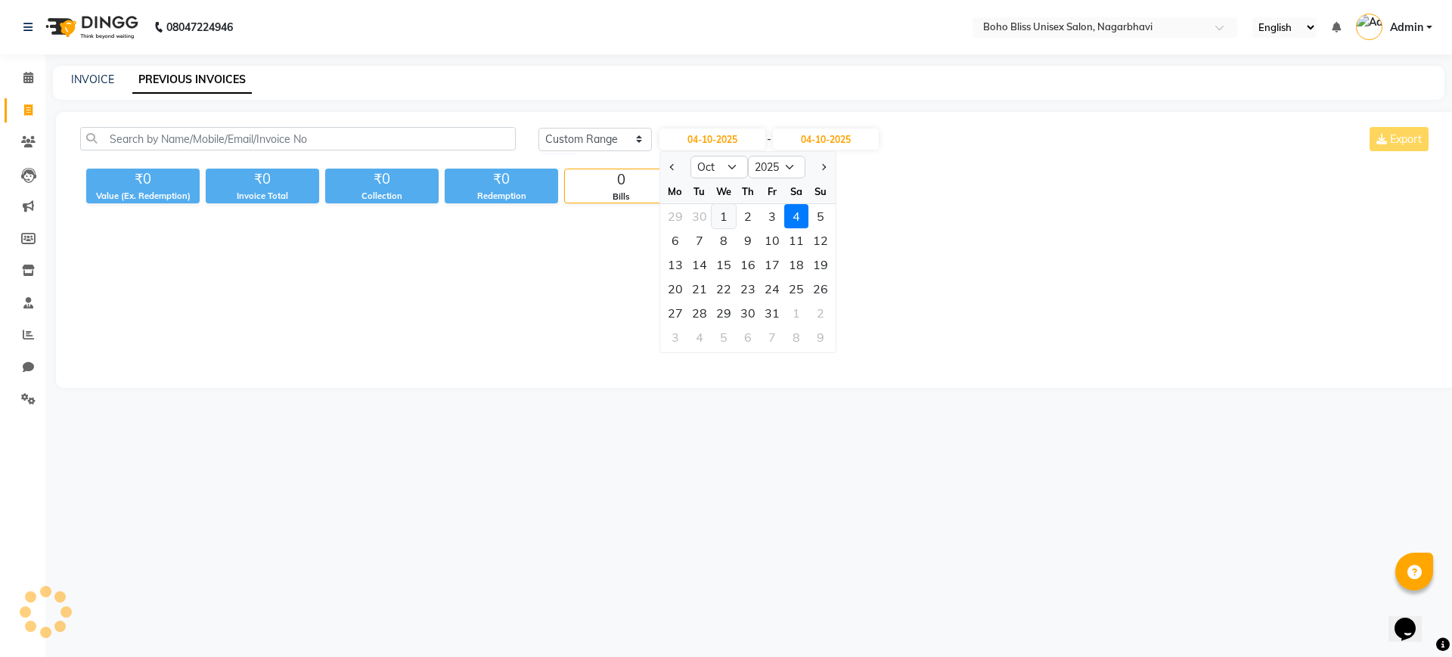
click at [727, 217] on div "1" at bounding box center [723, 216] width 24 height 24
type input "01-10-2025"
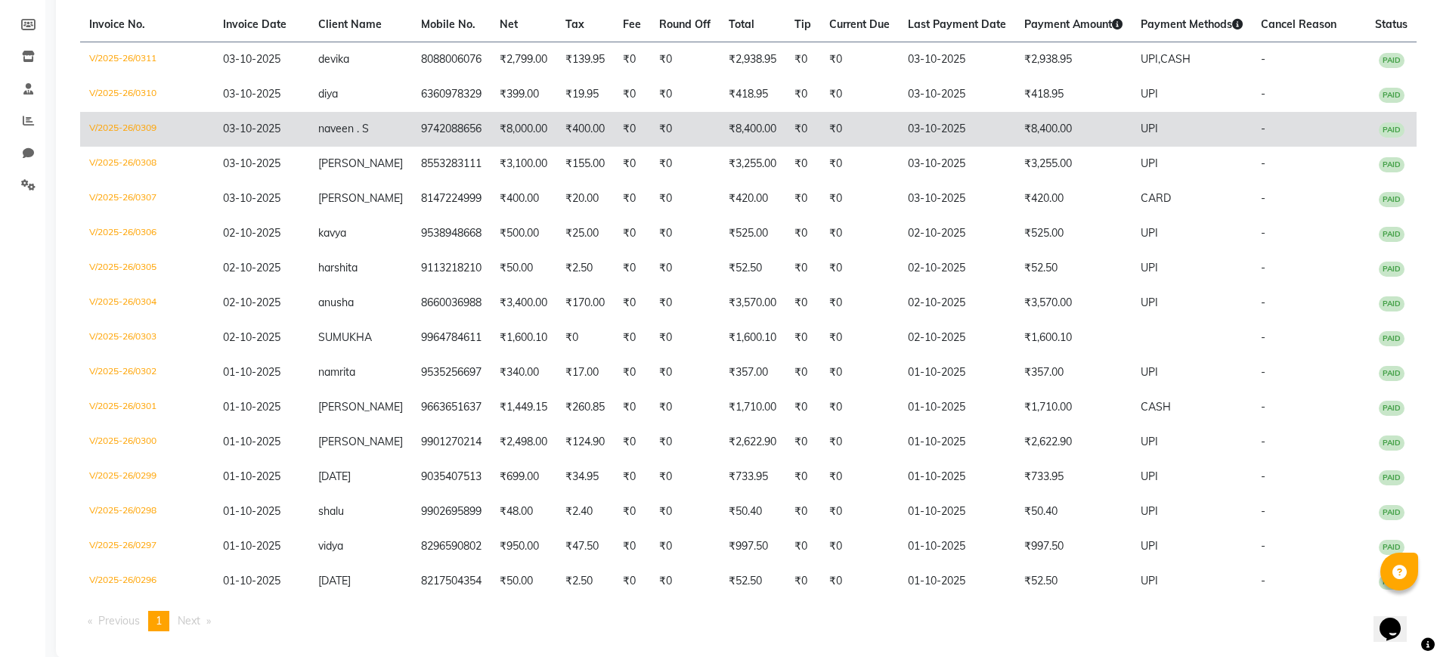
scroll to position [238, 0]
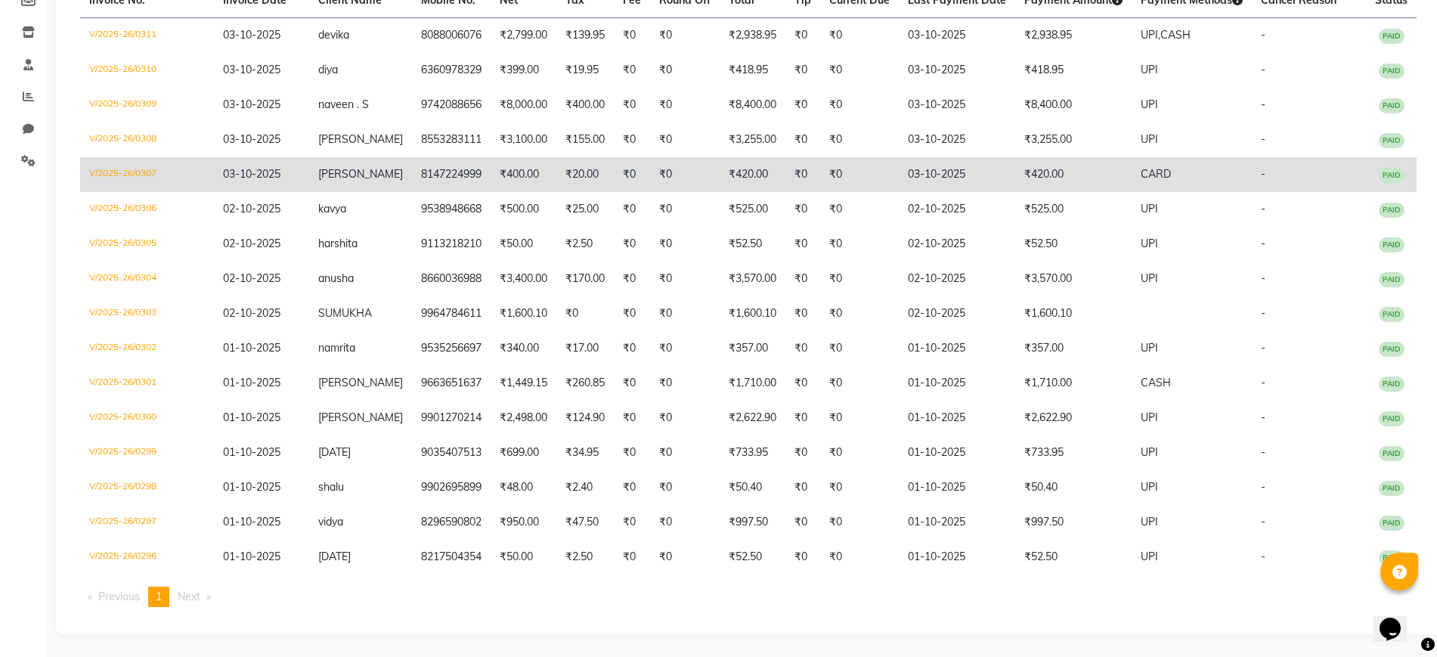
click at [152, 174] on td "V/2025-26/0307" at bounding box center [147, 174] width 134 height 35
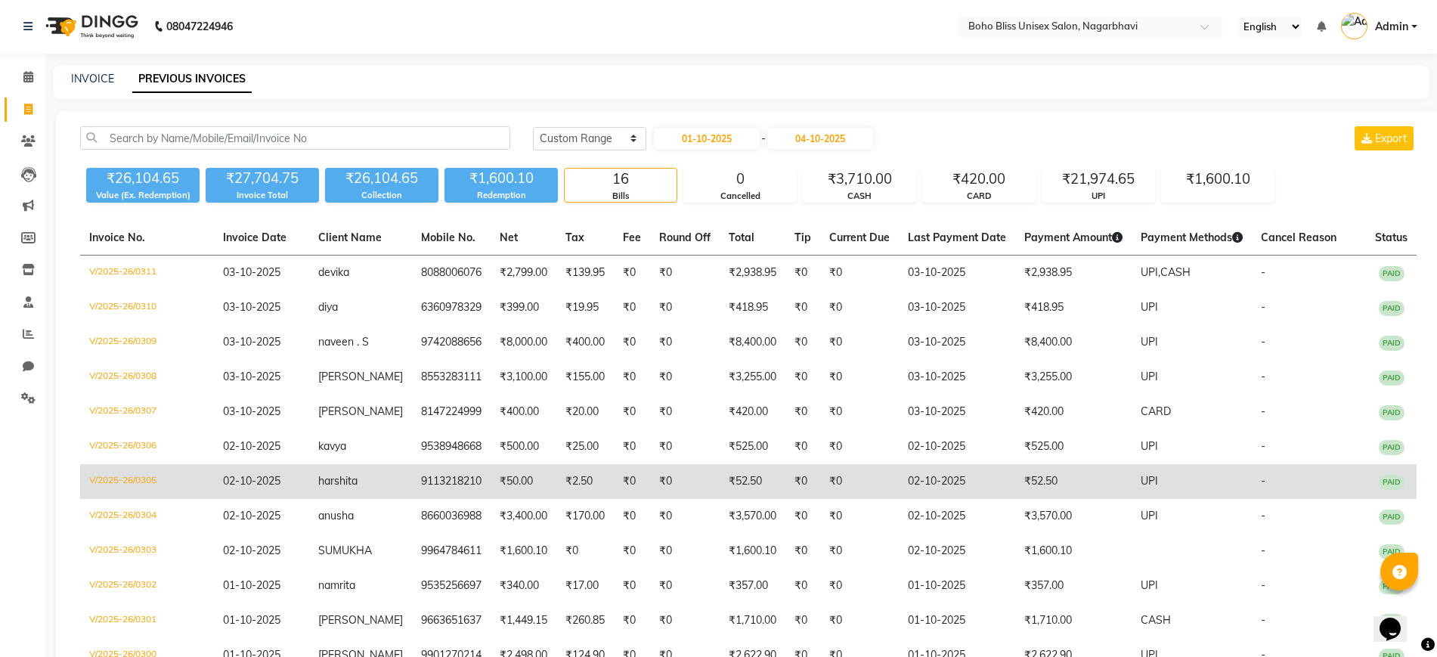
scroll to position [0, 0]
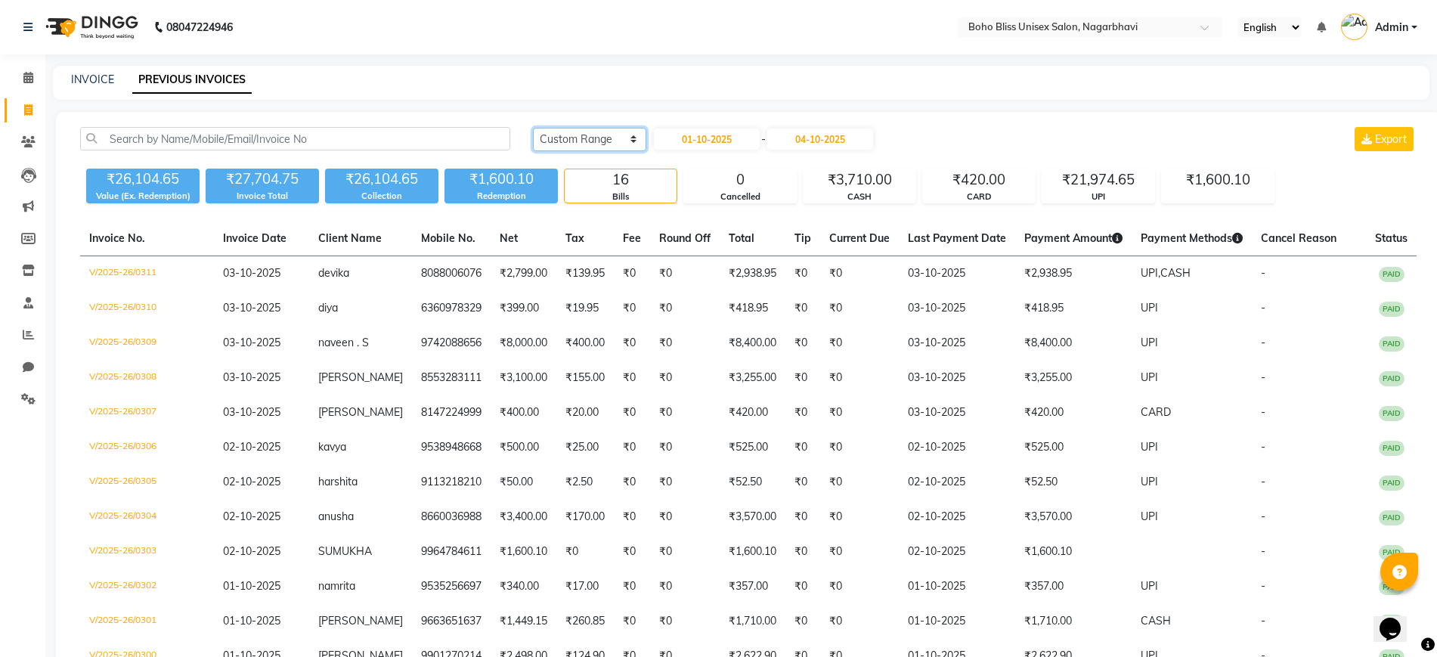
click at [595, 136] on select "Today Yesterday Custom Range" at bounding box center [589, 139] width 113 height 23
click at [711, 139] on input "01-10-2025" at bounding box center [707, 139] width 106 height 21
select select "10"
select select "2025"
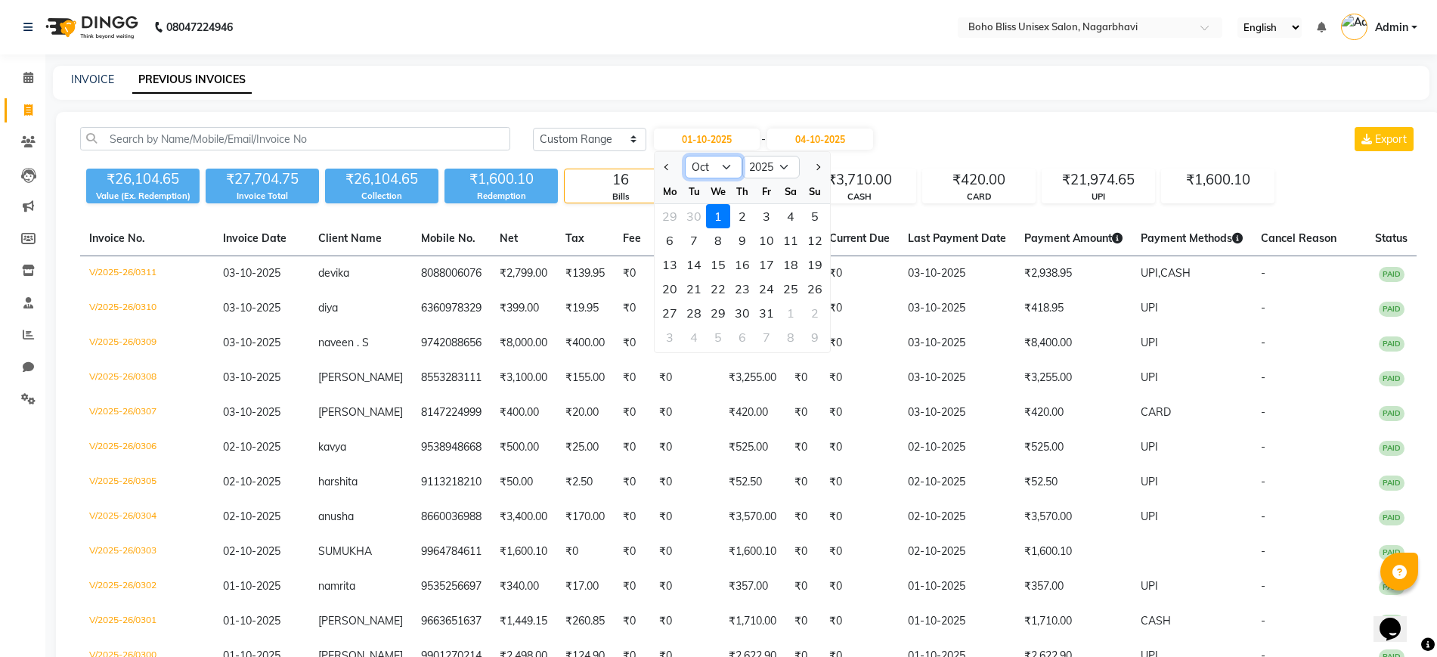
click at [714, 175] on select "Jan Feb Mar Apr May Jun Jul Aug Sep Oct Nov Dec" at bounding box center [713, 167] width 57 height 23
select select "9"
click at [685, 156] on select "Jan Feb Mar Apr May Jun Jul Aug Sep Oct Nov Dec" at bounding box center [713, 167] width 57 height 23
click at [799, 293] on div "27" at bounding box center [791, 289] width 24 height 24
type input "27-09-2025"
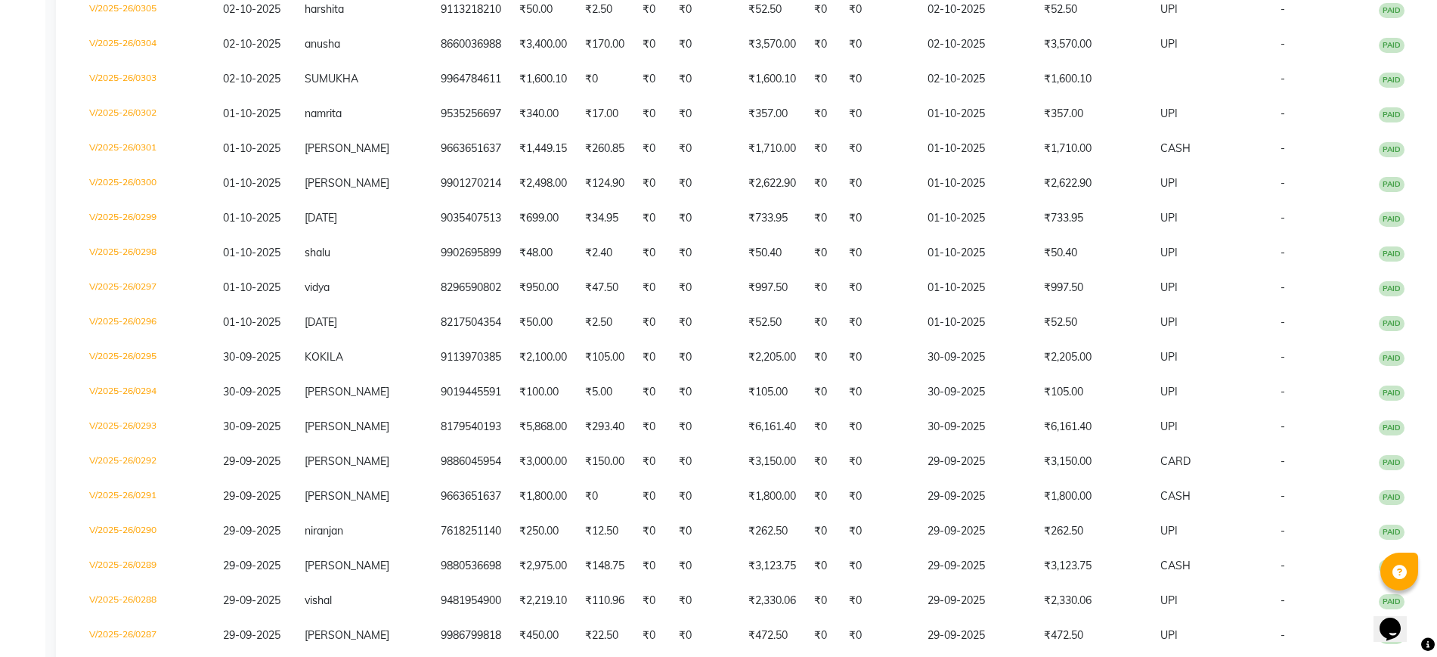
scroll to position [810, 0]
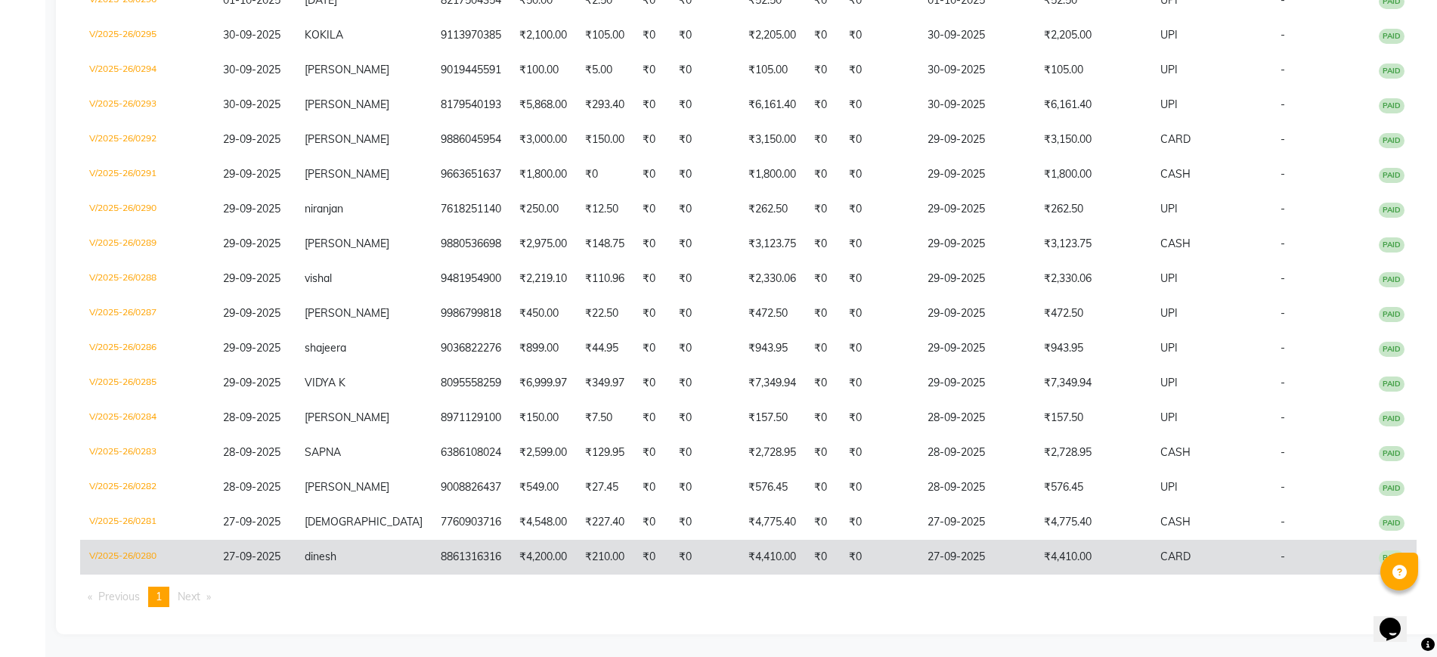
click at [144, 551] on td "V/2025-26/0280" at bounding box center [147, 557] width 134 height 35
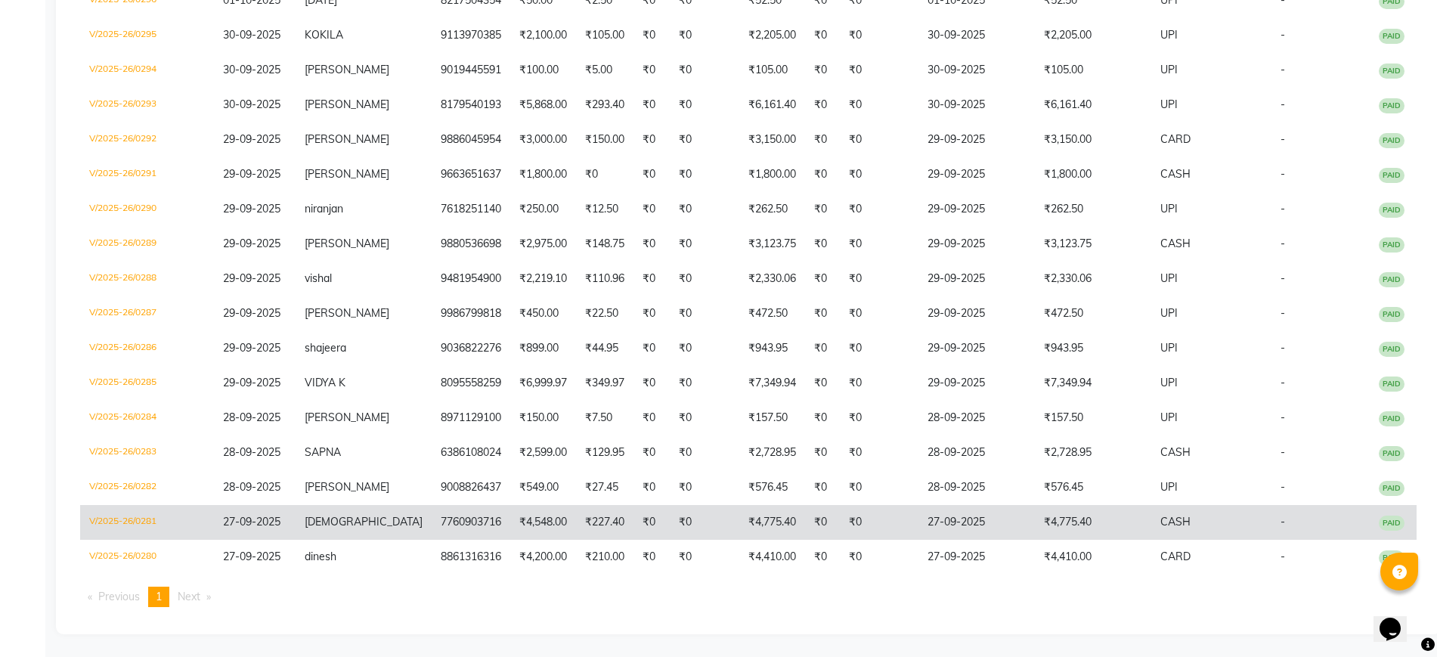
click at [98, 526] on td "V/2025-26/0281" at bounding box center [147, 522] width 134 height 35
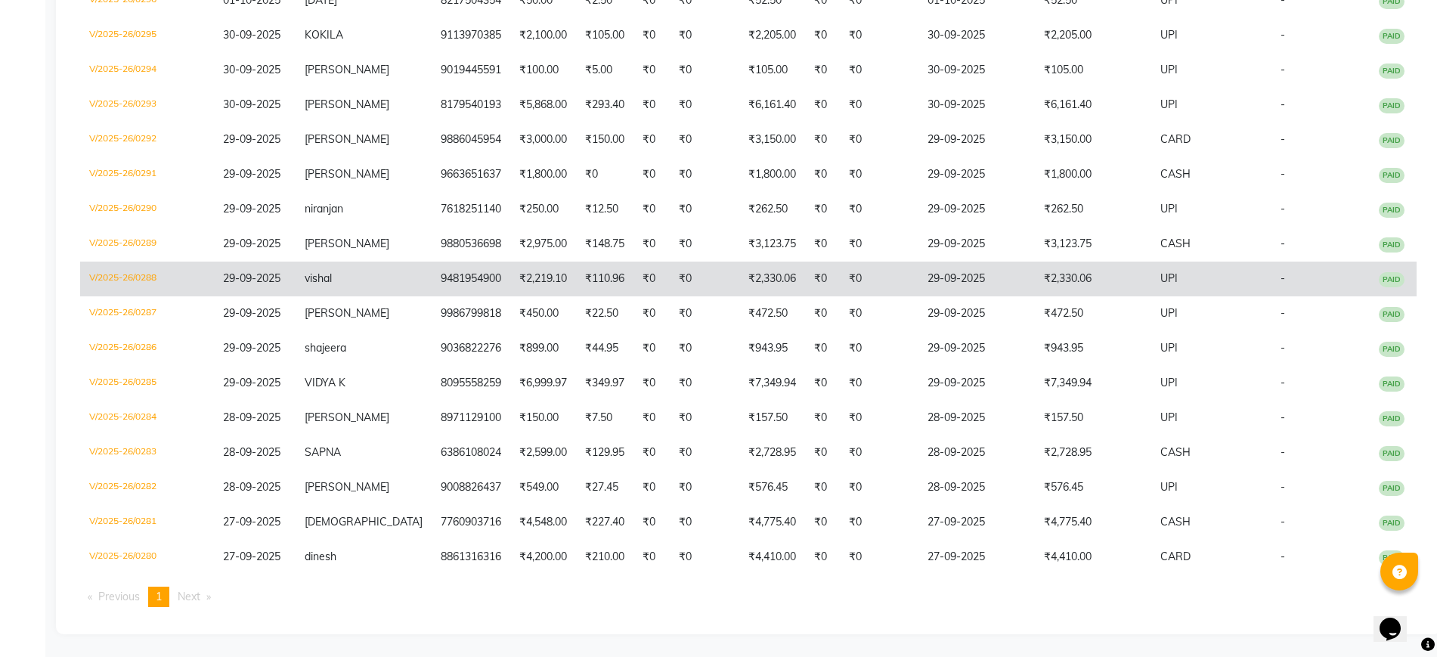
click at [203, 269] on td "V/2025-26/0288" at bounding box center [147, 279] width 134 height 35
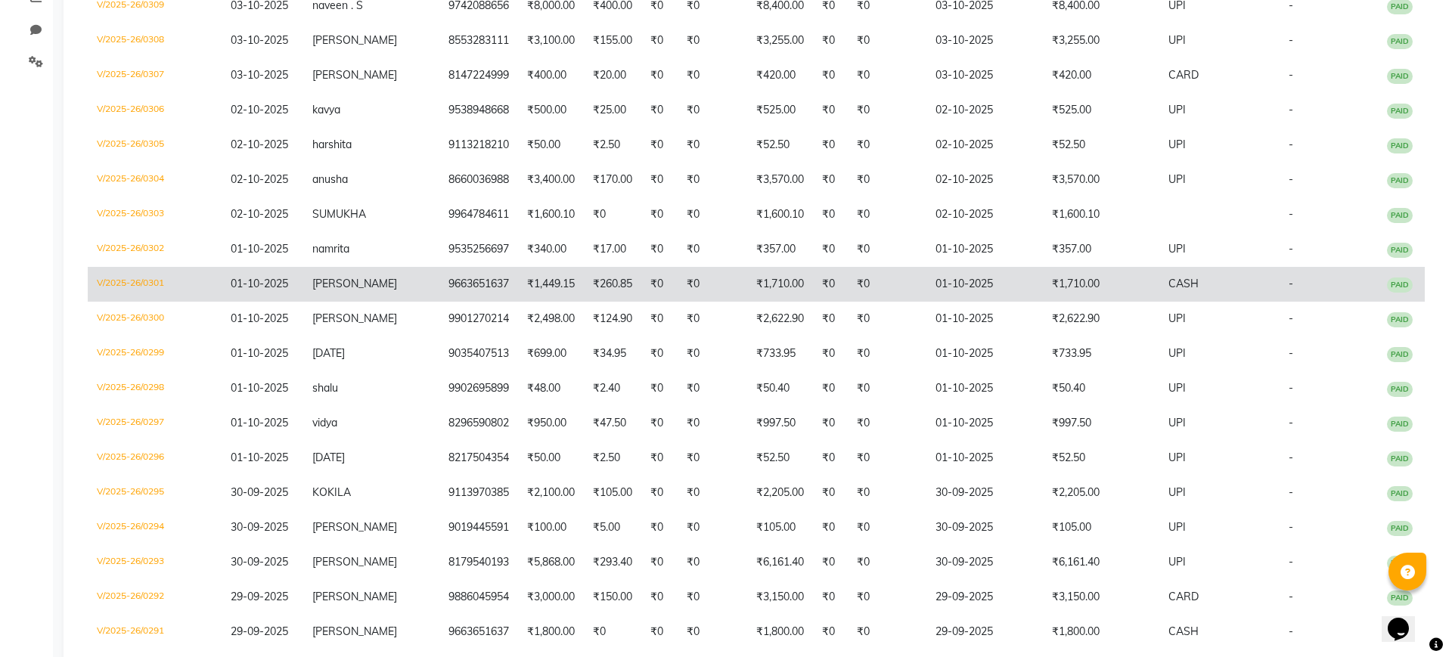
scroll to position [0, 0]
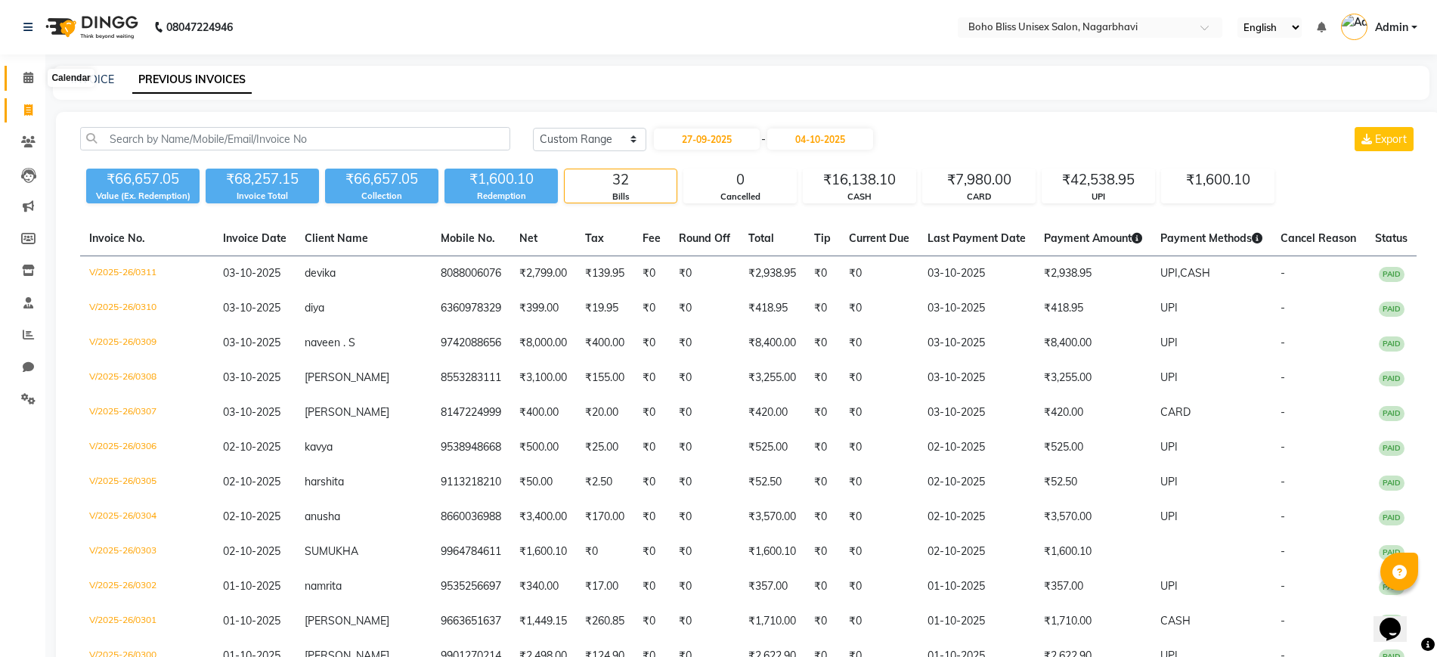
click at [27, 70] on span at bounding box center [28, 78] width 26 height 17
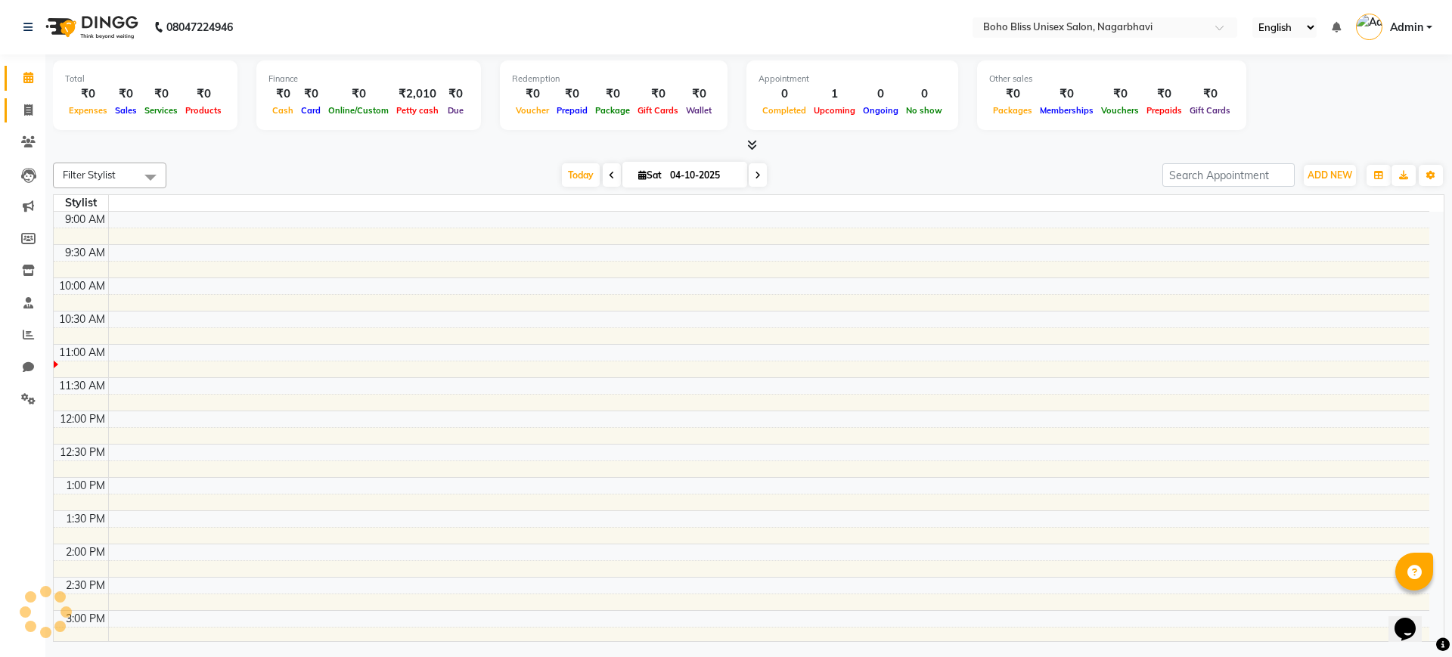
click at [30, 98] on link "Invoice" at bounding box center [23, 110] width 36 height 25
select select "service"
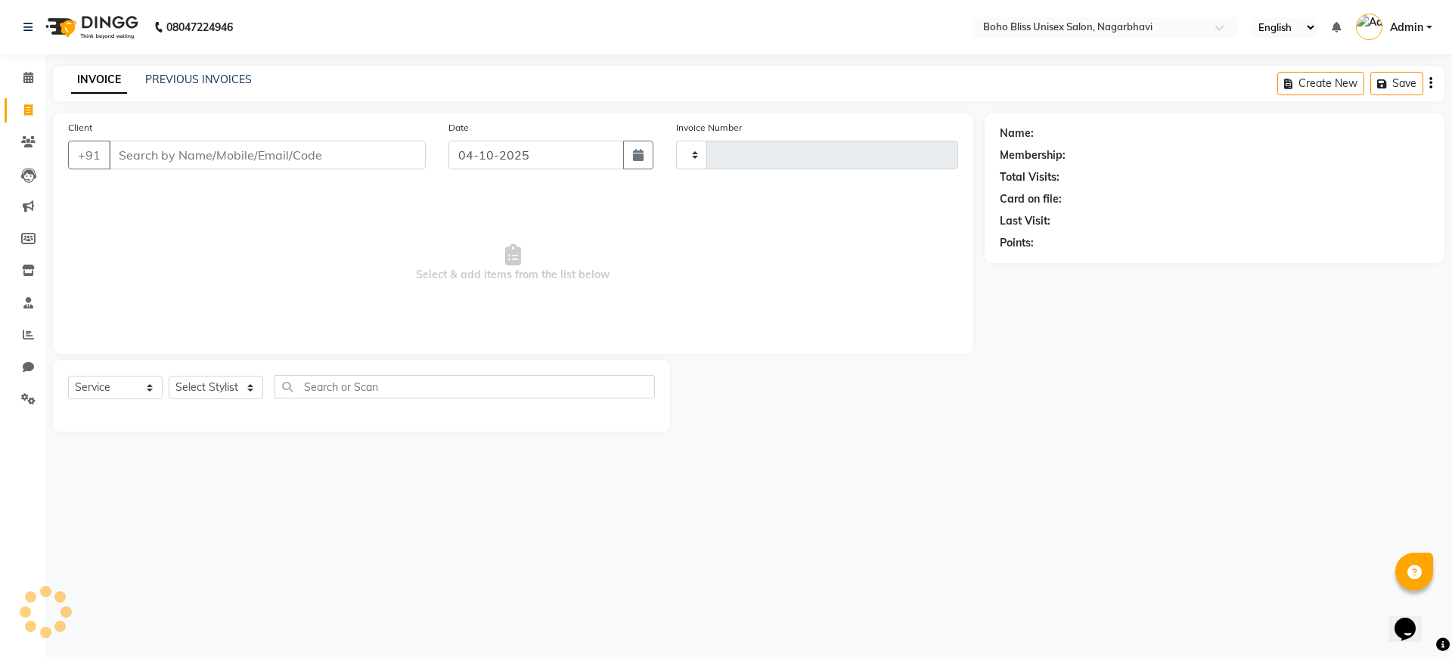
type input "0312"
select select "8370"
